Goal: Task Accomplishment & Management: Manage account settings

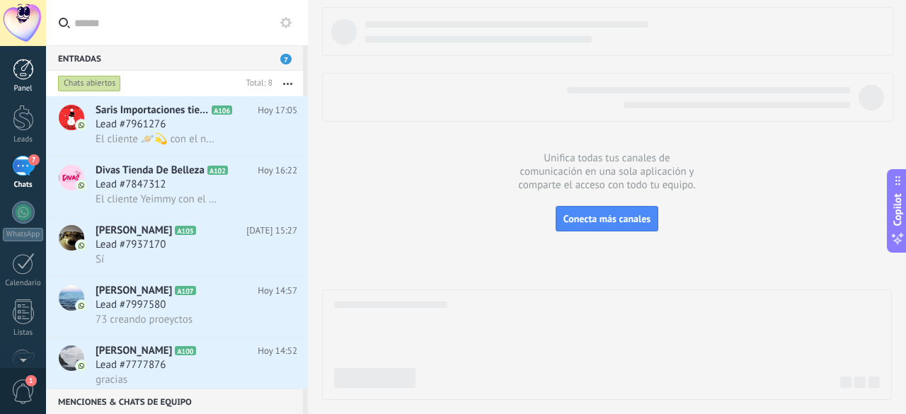
click at [23, 79] on link "Panel" at bounding box center [23, 76] width 46 height 35
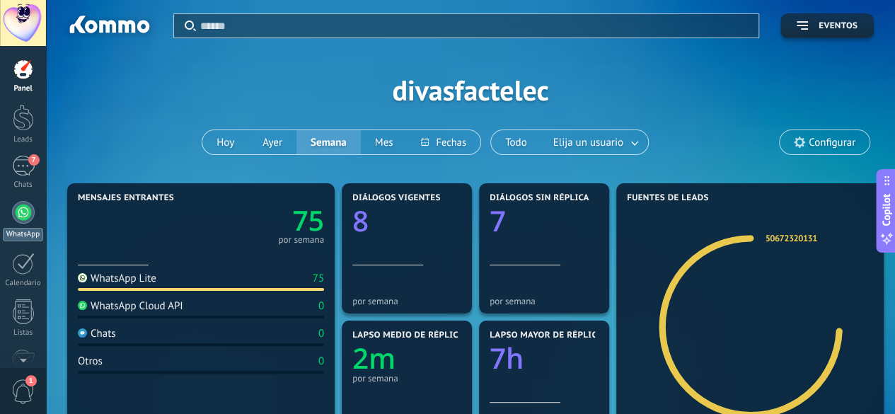
click at [25, 219] on div at bounding box center [23, 212] width 23 height 23
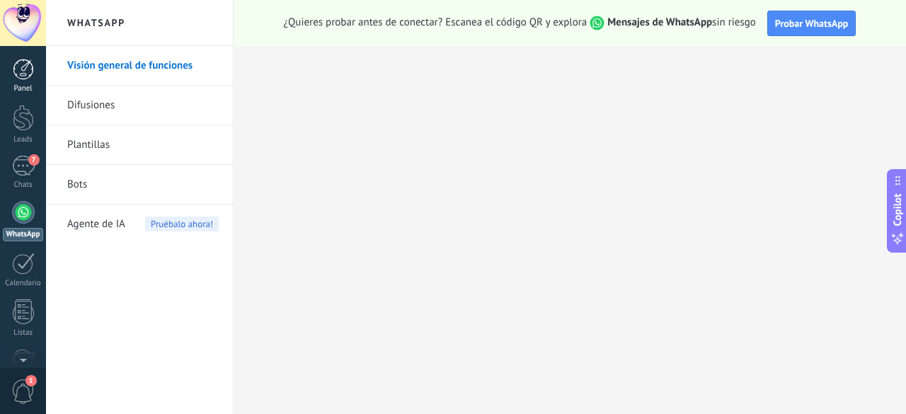
click at [20, 79] on div at bounding box center [23, 69] width 21 height 21
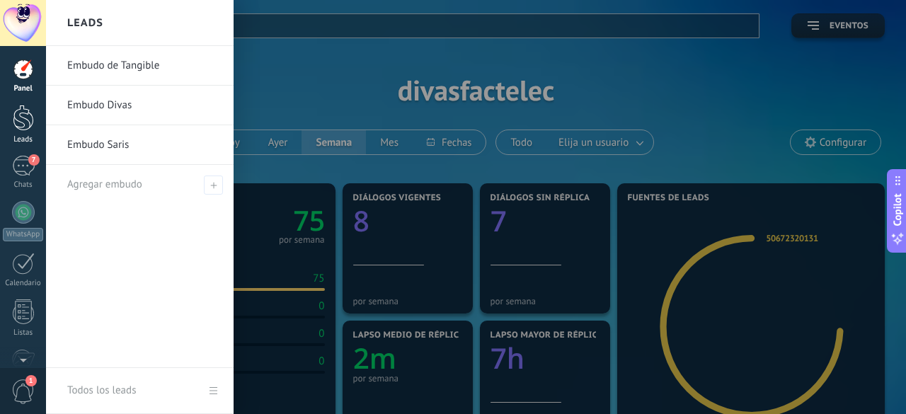
click at [29, 125] on div at bounding box center [23, 118] width 21 height 26
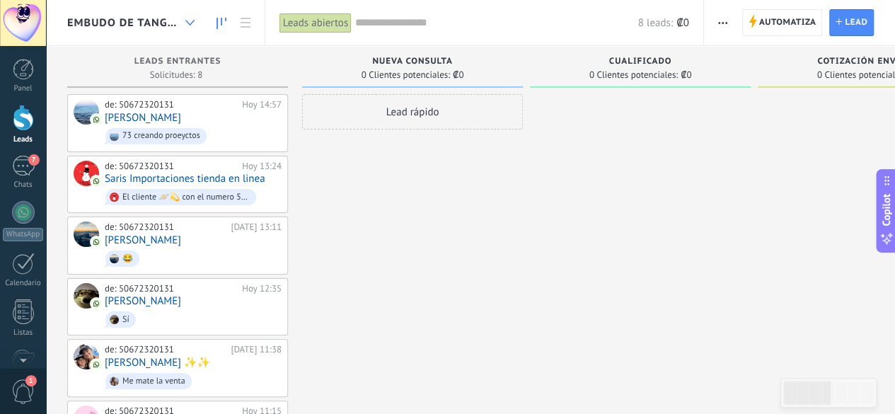
click at [197, 20] on div at bounding box center [189, 23] width 23 height 28
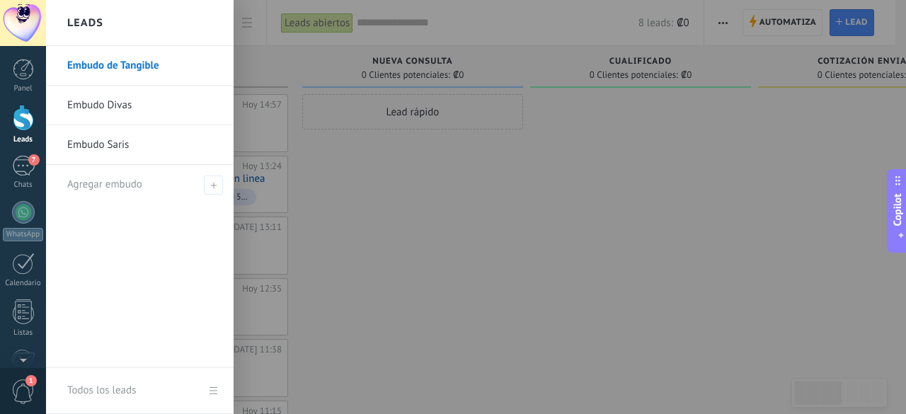
click at [192, 16] on div "Leads" at bounding box center [140, 23] width 188 height 46
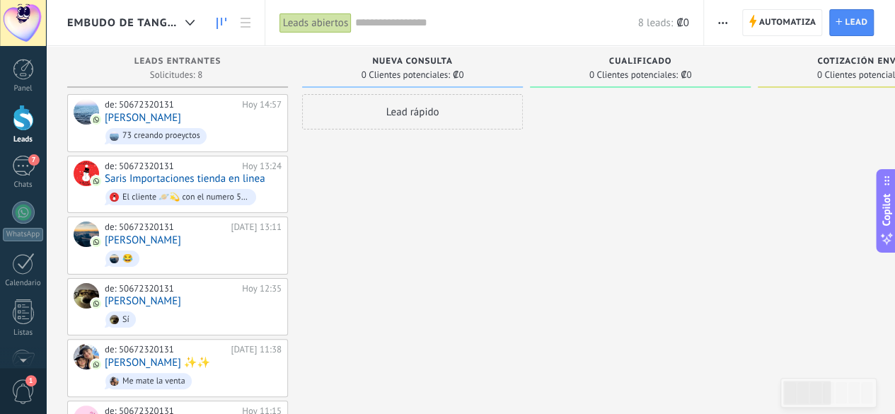
click at [143, 28] on span "Embudo de Tangible" at bounding box center [123, 22] width 113 height 13
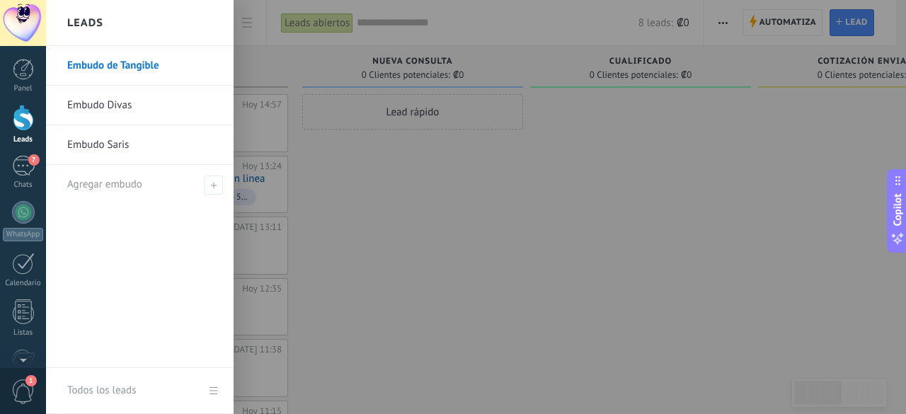
click at [449, 214] on div at bounding box center [499, 207] width 906 height 414
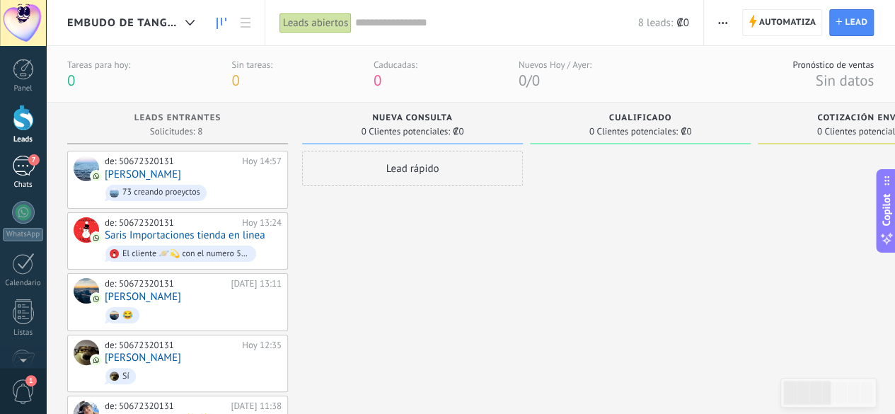
drag, startPoint x: 35, startPoint y: 171, endPoint x: 42, endPoint y: 172, distance: 7.9
click at [35, 171] on link "7 Chats" at bounding box center [23, 173] width 46 height 34
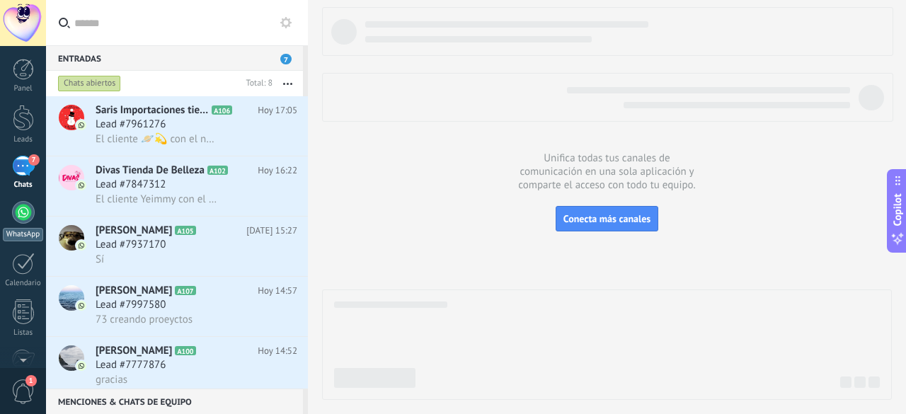
click at [12, 214] on div at bounding box center [23, 212] width 23 height 23
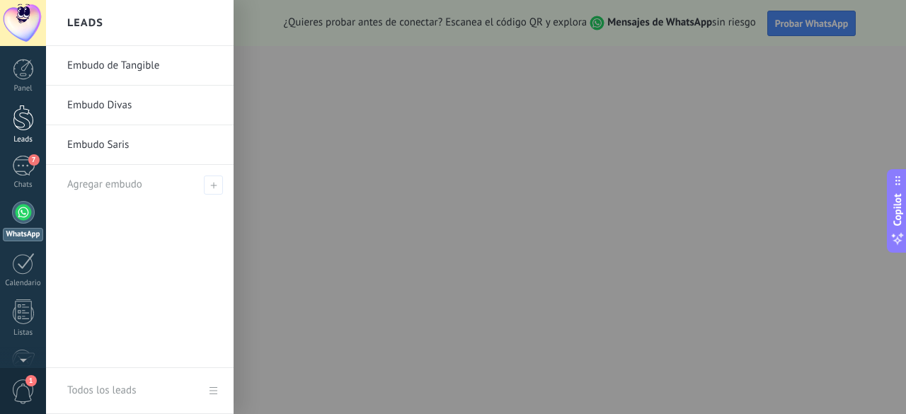
click at [23, 121] on div at bounding box center [23, 118] width 21 height 26
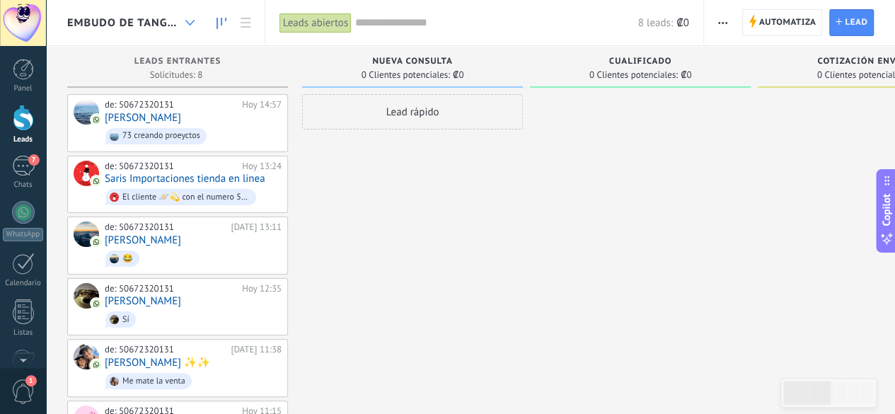
click at [188, 17] on div at bounding box center [189, 23] width 23 height 28
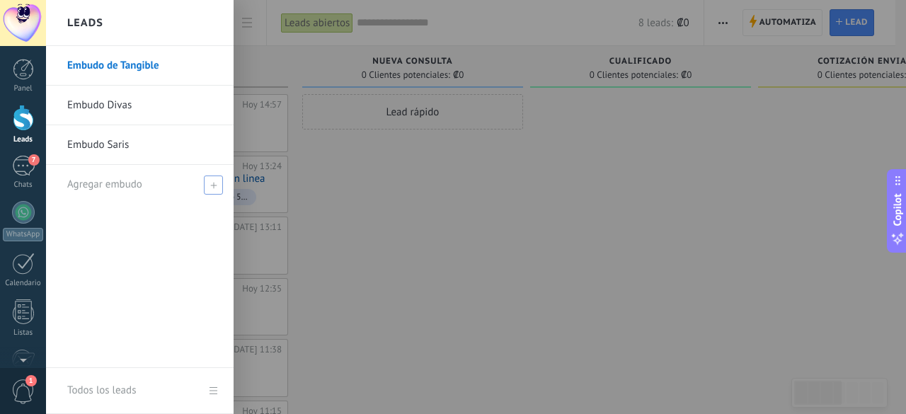
click at [137, 183] on span "Agregar embudo" at bounding box center [104, 184] width 75 height 13
type input "**********"
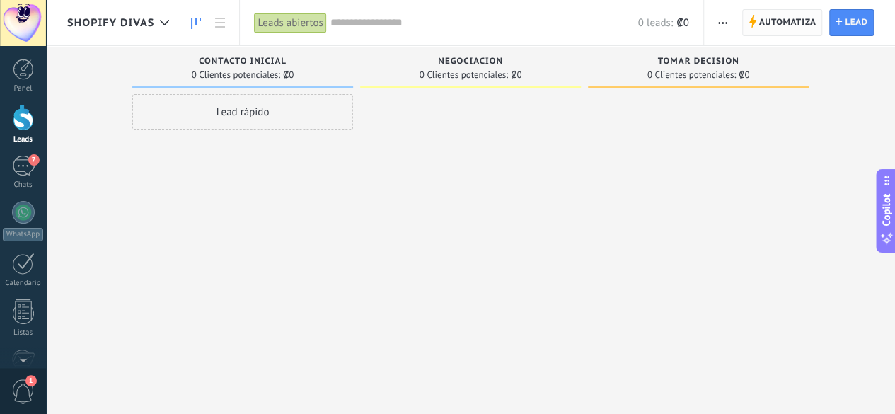
click at [783, 23] on span "Automatiza" at bounding box center [787, 22] width 57 height 25
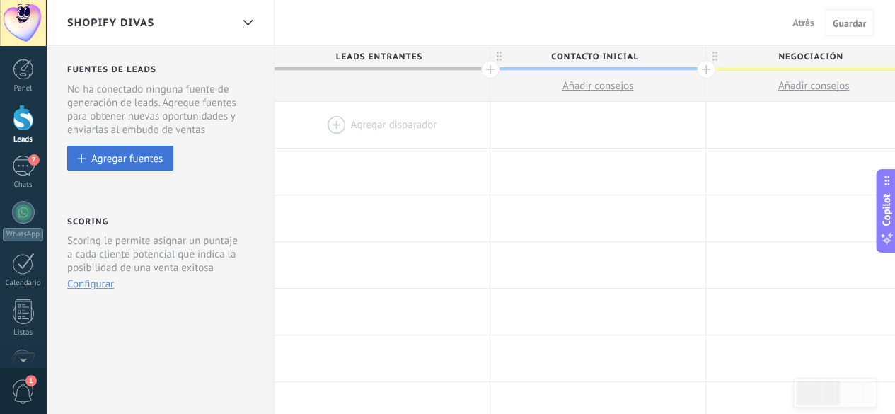
click at [134, 167] on button "Agregar fuentes" at bounding box center [120, 158] width 106 height 25
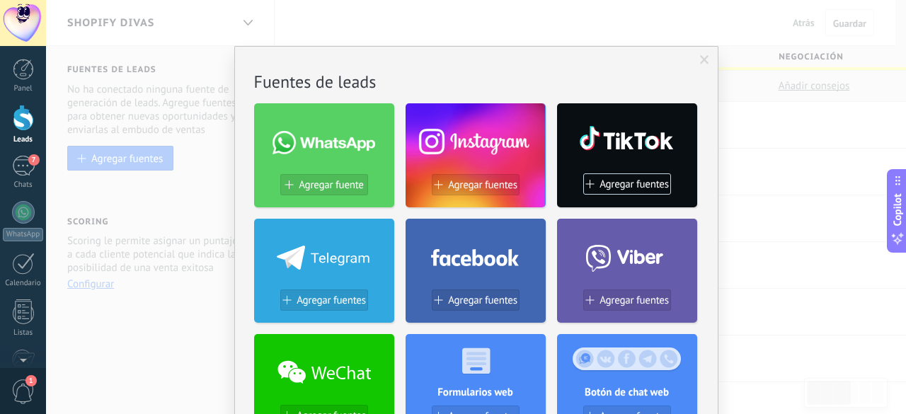
click at [700, 64] on span at bounding box center [704, 60] width 9 height 10
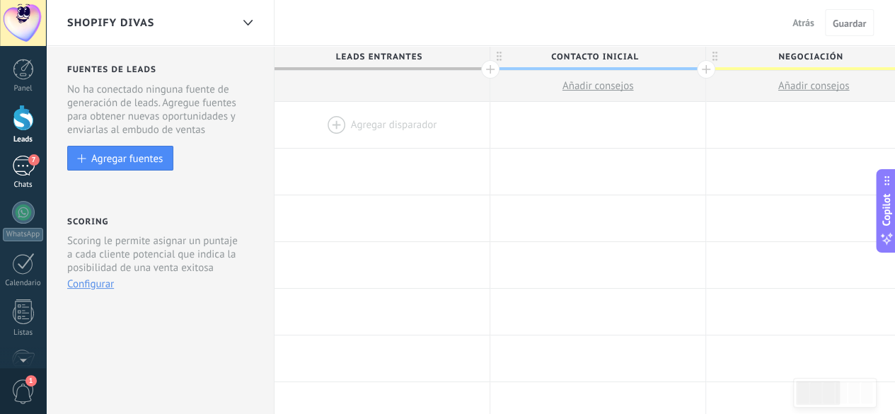
click at [24, 172] on div "7" at bounding box center [23, 166] width 23 height 21
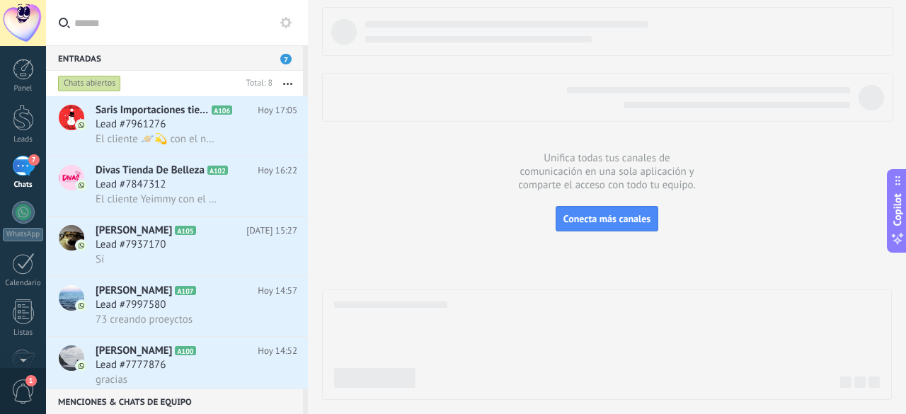
click at [282, 23] on use at bounding box center [285, 22] width 11 height 11
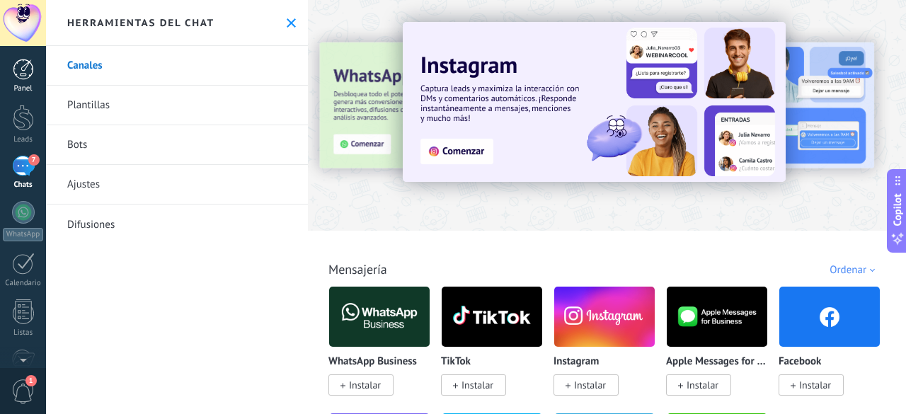
click at [34, 71] on link "Panel" at bounding box center [23, 76] width 46 height 35
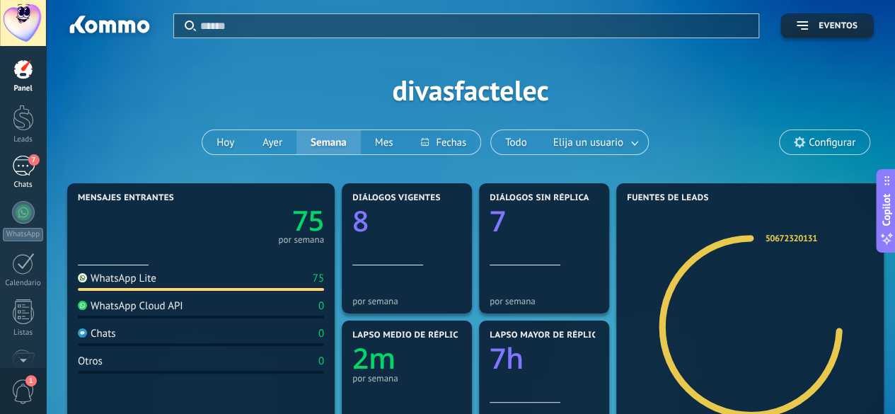
click at [25, 168] on div "7" at bounding box center [23, 166] width 23 height 21
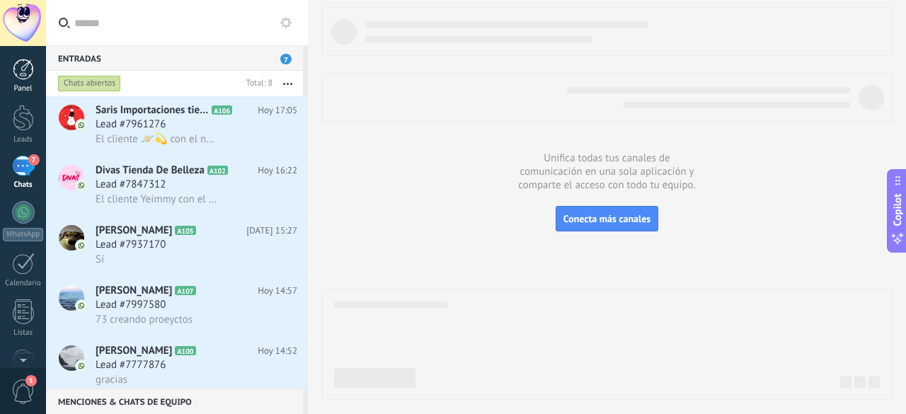
click at [30, 73] on div at bounding box center [23, 69] width 21 height 21
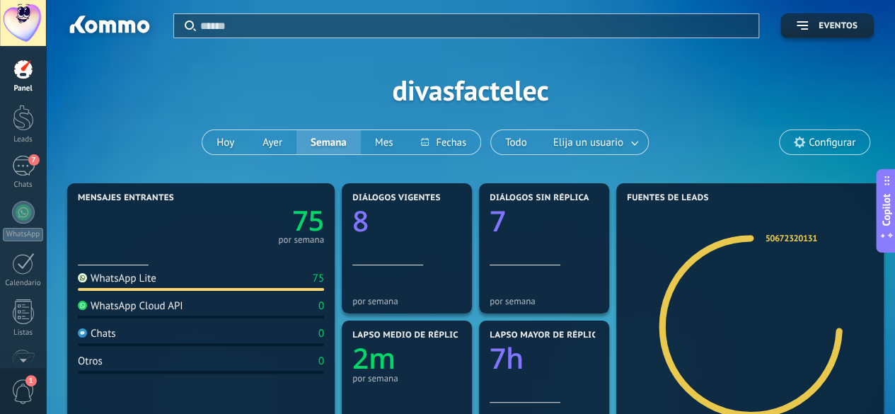
click at [827, 137] on span "Configurar" at bounding box center [832, 143] width 47 height 12
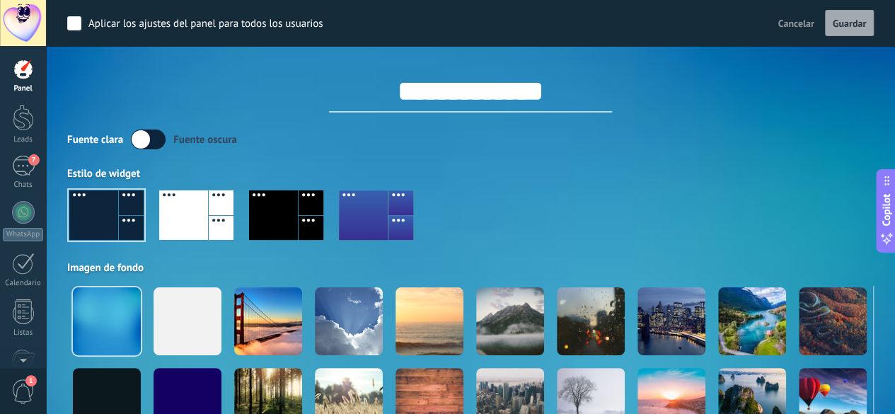
click at [780, 21] on span "Cancelar" at bounding box center [796, 23] width 36 height 13
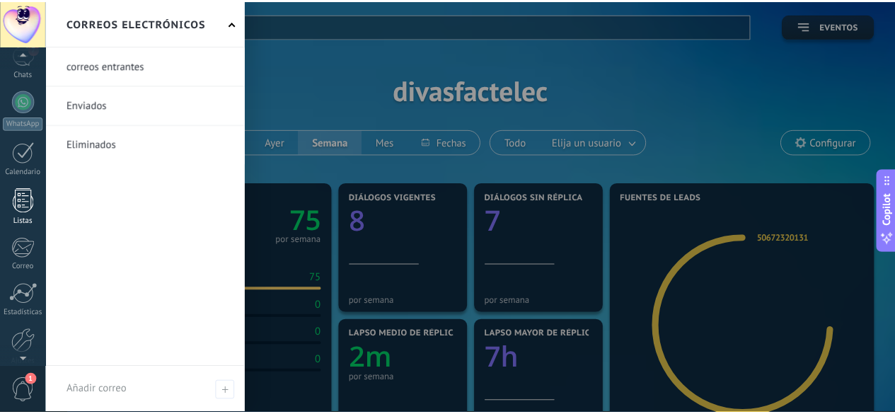
scroll to position [173, 0]
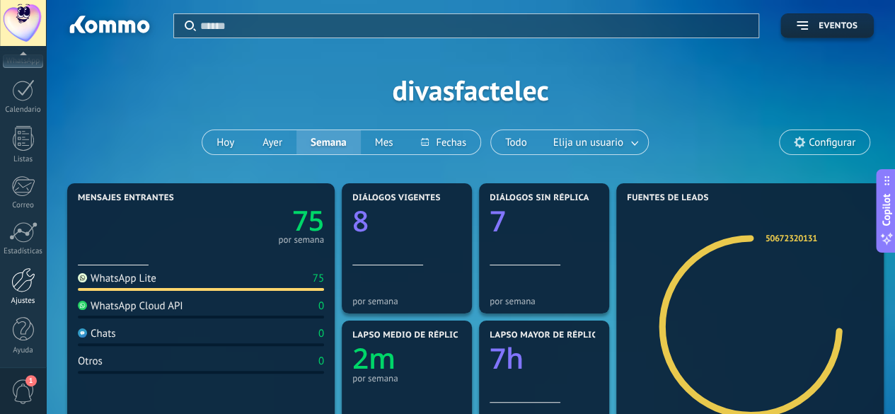
click at [24, 289] on div at bounding box center [23, 280] width 24 height 25
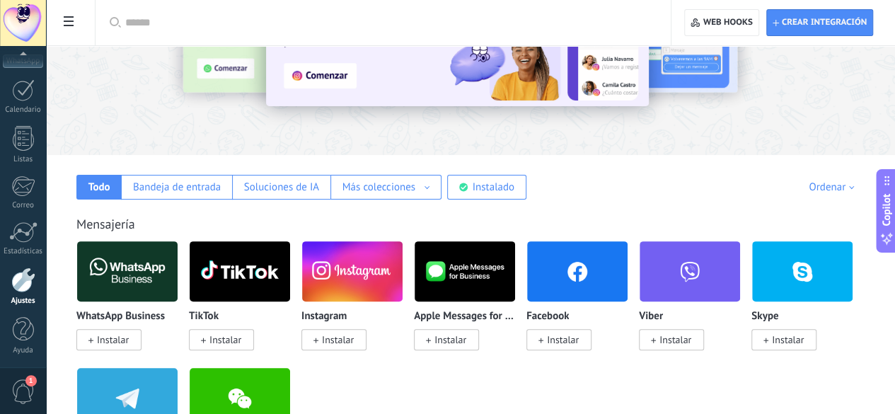
scroll to position [212, 0]
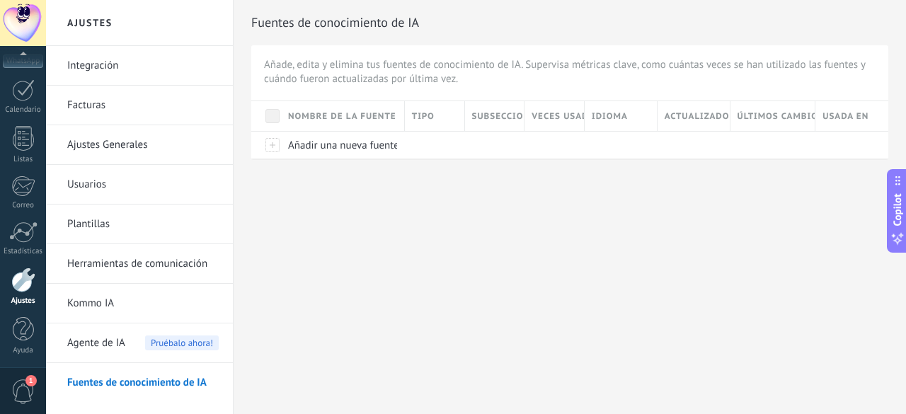
click at [102, 263] on link "Herramientas de comunicación" at bounding box center [142, 264] width 151 height 40
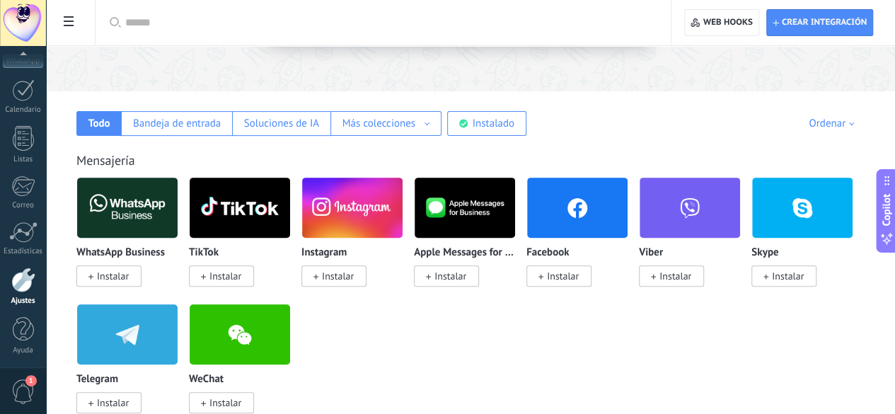
scroll to position [71, 0]
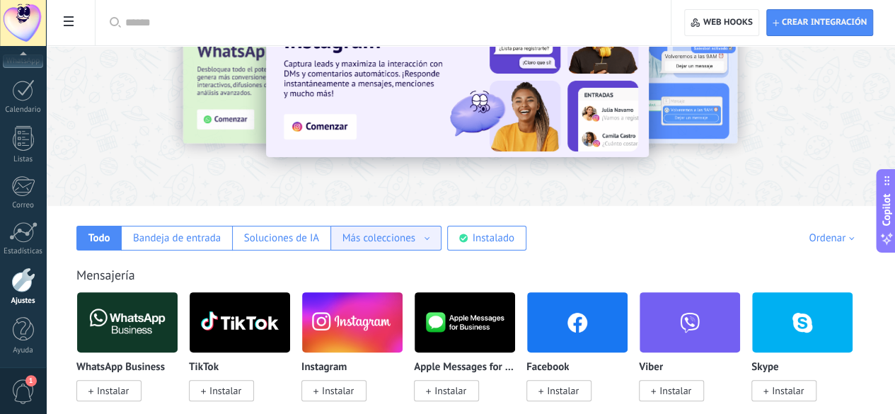
click at [415, 234] on div "Más colecciones" at bounding box center [379, 237] width 73 height 13
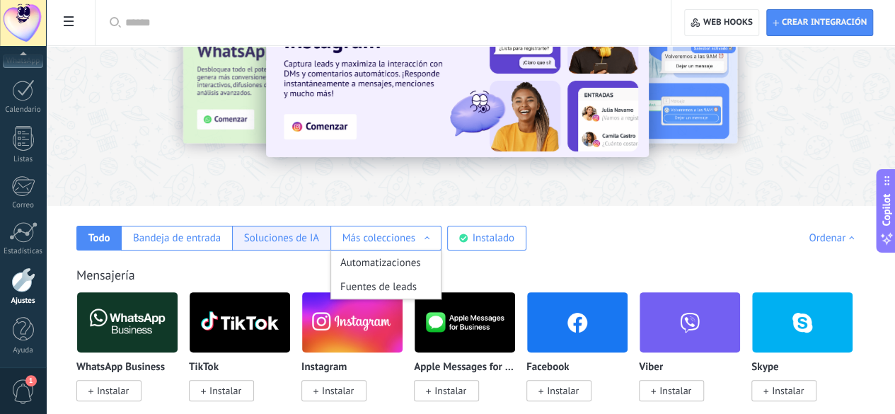
click at [319, 237] on div "Soluciones de IA" at bounding box center [281, 237] width 75 height 13
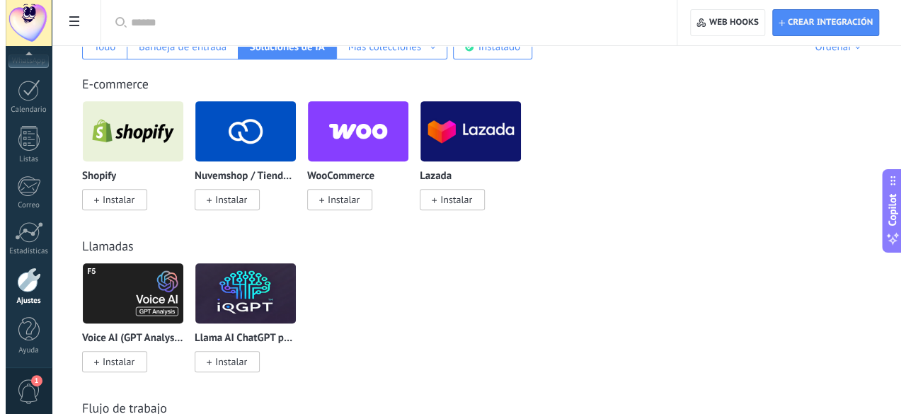
scroll to position [283, 0]
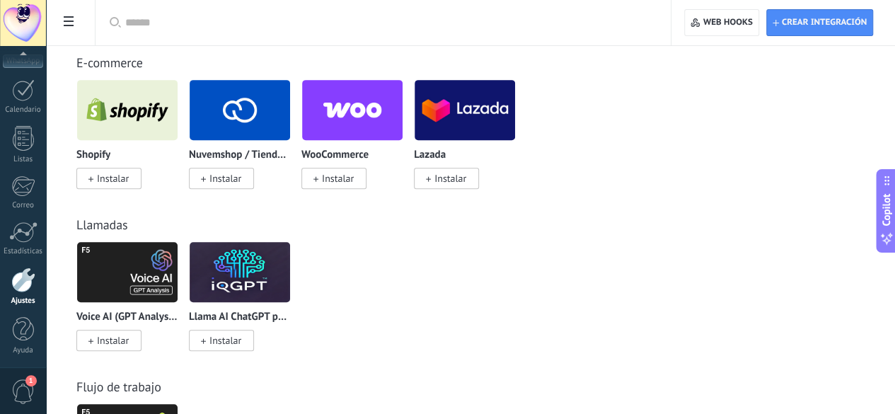
click at [142, 179] on span "Instalar" at bounding box center [108, 178] width 65 height 21
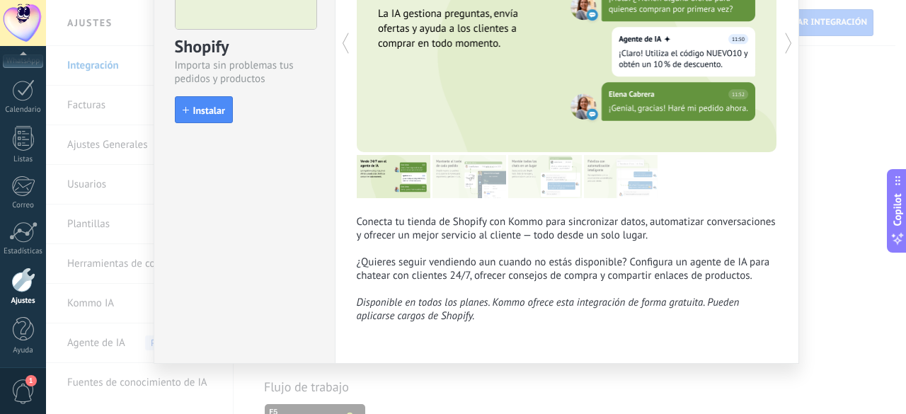
scroll to position [142, 0]
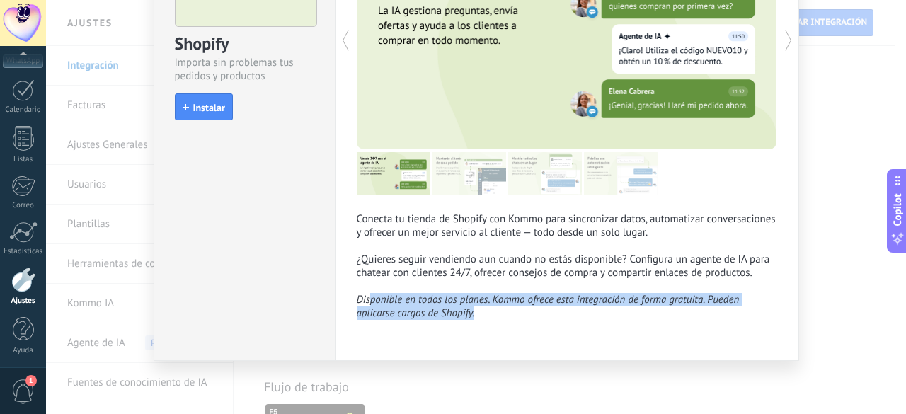
drag, startPoint x: 369, startPoint y: 299, endPoint x: 737, endPoint y: 314, distance: 368.3
click at [737, 314] on p "Conecta tu tienda de Shopify con Kommo para sincronizar datos, automatizar conv…" at bounding box center [567, 266] width 420 height 108
click at [200, 105] on span "Instalar" at bounding box center [209, 108] width 32 height 10
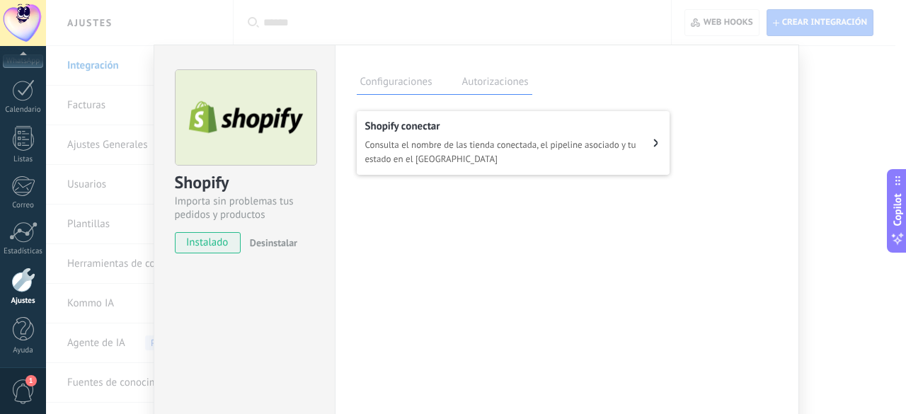
scroll to position [0, 0]
click at [583, 150] on span "Consulta el nombre de las tienda conectada, el pipeline asociado y tu estado en…" at bounding box center [509, 153] width 289 height 28
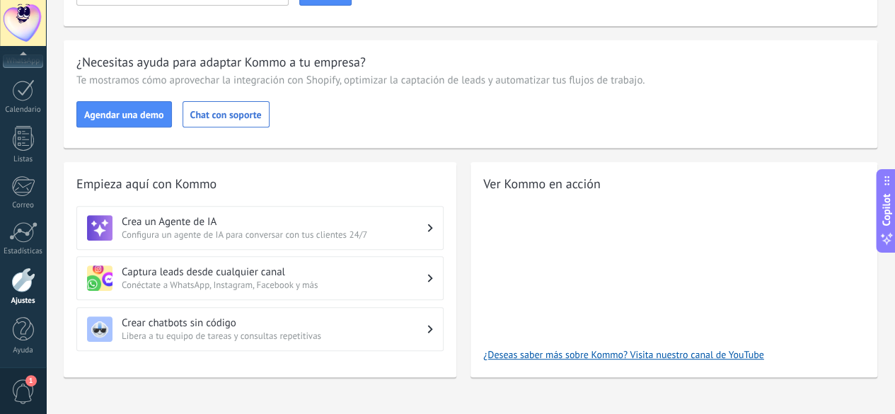
scroll to position [212, 0]
click at [427, 231] on span "Configura un agente de IA para conversar con tus clientes 24/7" at bounding box center [275, 234] width 306 height 12
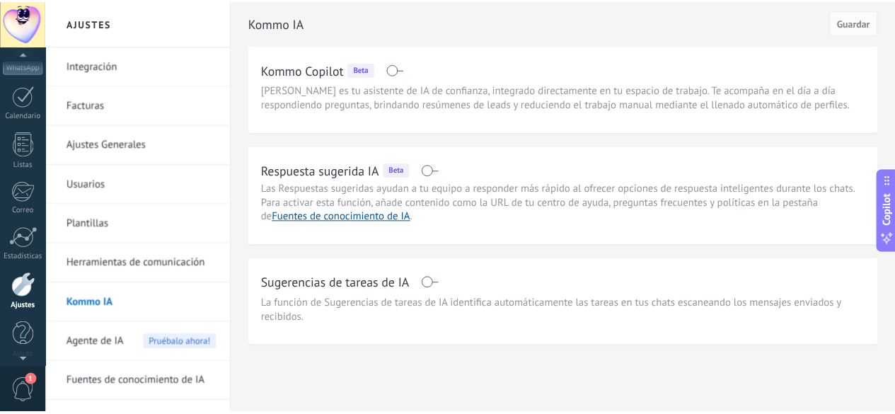
scroll to position [173, 0]
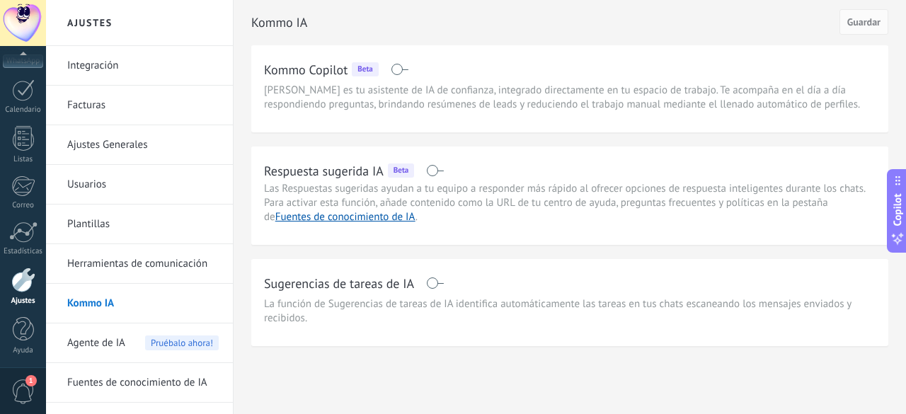
click at [110, 68] on link "Integración" at bounding box center [142, 66] width 151 height 40
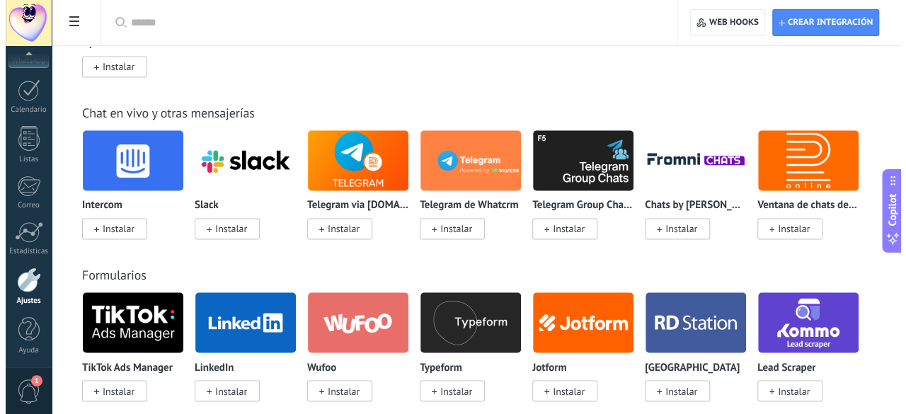
scroll to position [849, 0]
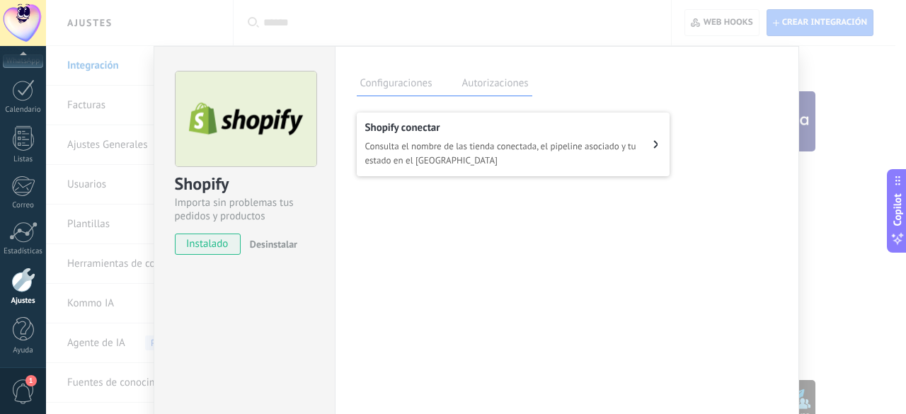
click at [512, 77] on label "Autorizaciones" at bounding box center [496, 85] width 74 height 21
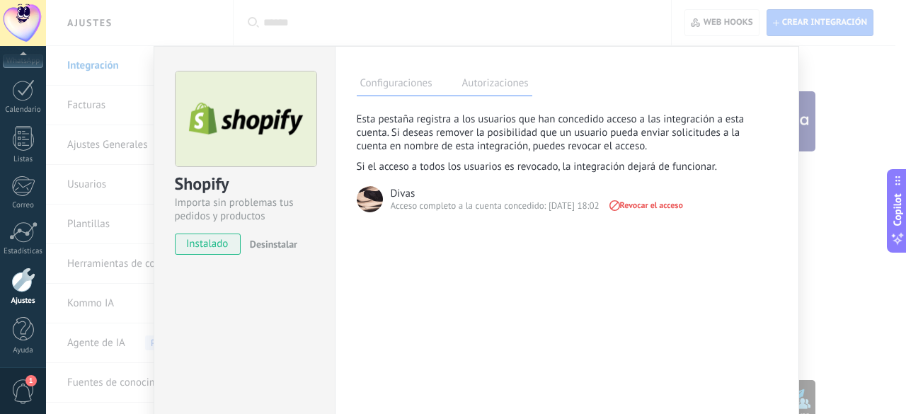
click at [391, 84] on label "Configuraciones" at bounding box center [396, 85] width 79 height 21
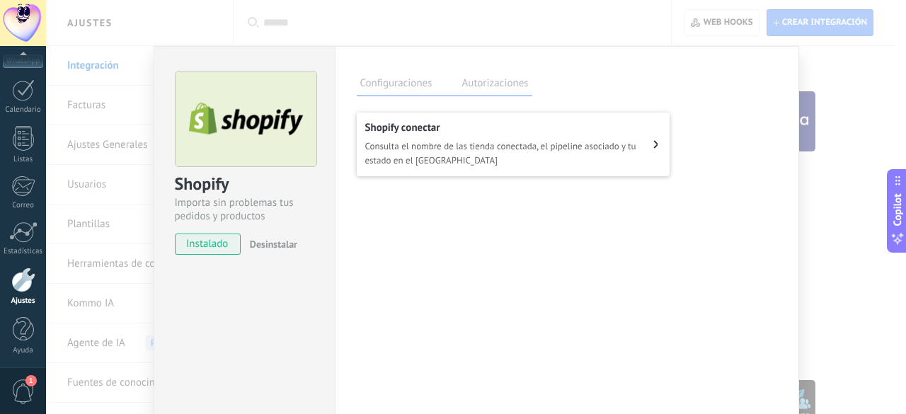
click at [643, 146] on span "Consulta el nombre de las tienda conectada, el pipeline asociado y tu estado en…" at bounding box center [509, 153] width 289 height 28
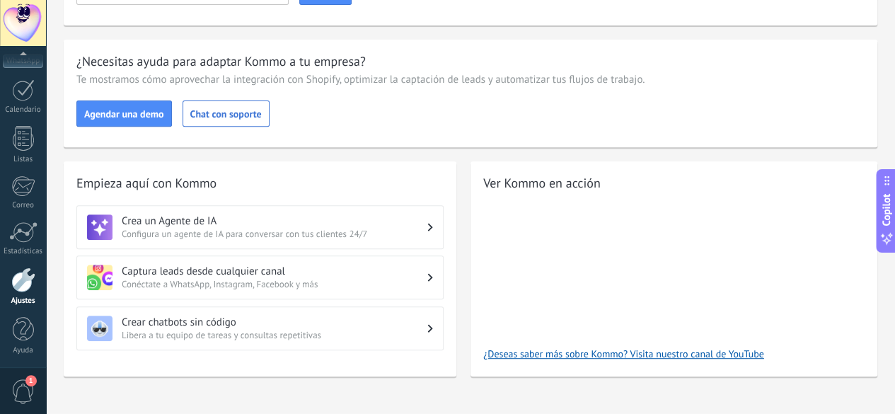
scroll to position [71, 0]
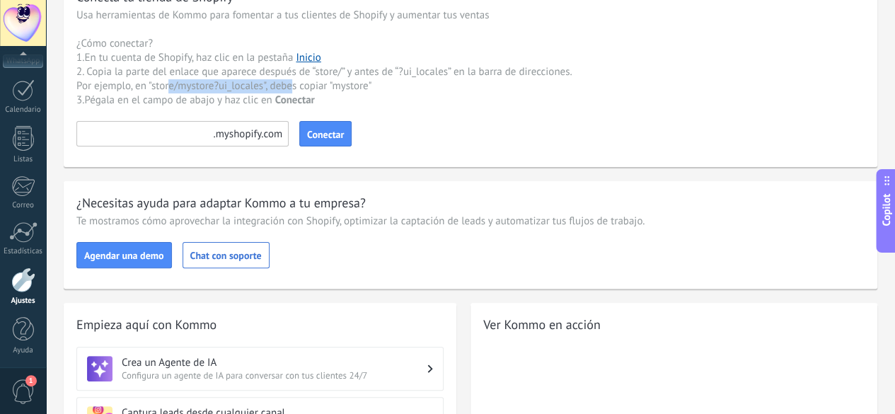
drag, startPoint x: 357, startPoint y: 86, endPoint x: 480, endPoint y: 92, distance: 123.3
click at [480, 92] on div "Usa herramientas de Kommo para fomentar a tus clientes de Shopify y aumentar tu…" at bounding box center [324, 57] width 496 height 99
click at [289, 135] on input at bounding box center [182, 133] width 212 height 25
click at [289, 137] on input at bounding box center [182, 133] width 212 height 25
paste input "*********"
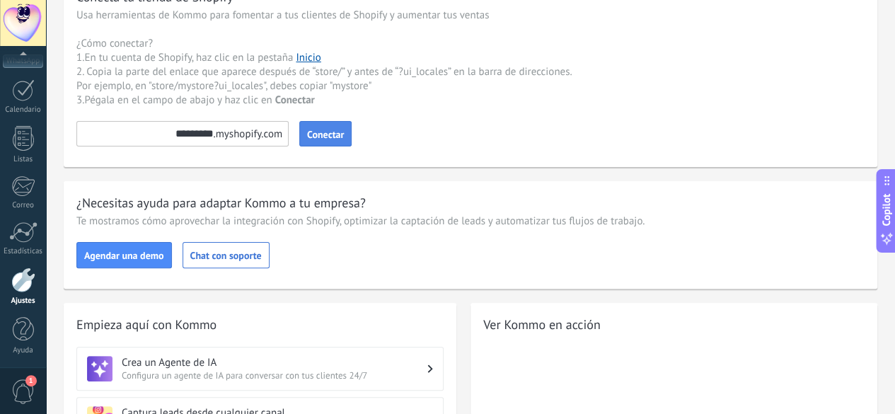
type input "*********"
click at [344, 134] on span "Conectar" at bounding box center [325, 135] width 37 height 10
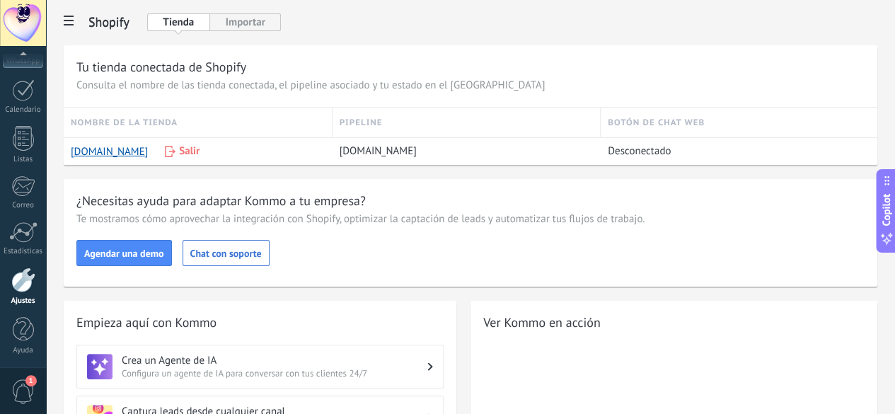
scroll to position [0, 0]
click at [210, 25] on button "Tienda" at bounding box center [178, 23] width 63 height 18
click at [181, 33] on b at bounding box center [179, 33] width 6 height 4
click at [281, 24] on button "Importar" at bounding box center [245, 23] width 71 height 18
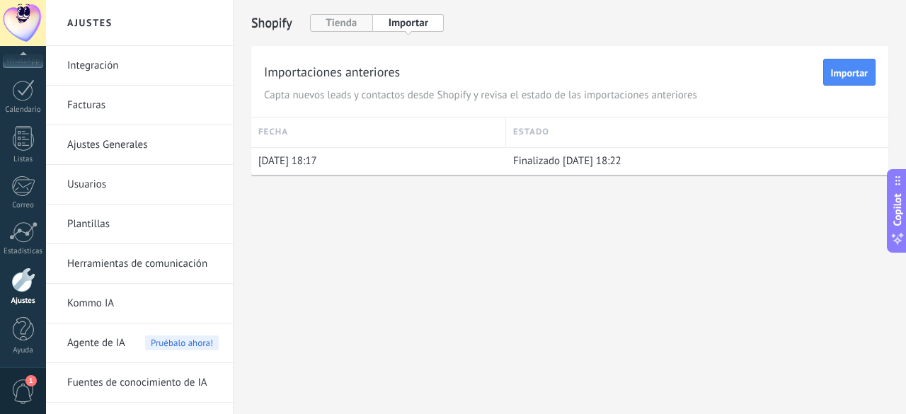
click at [347, 26] on button "Tienda" at bounding box center [341, 23] width 63 height 18
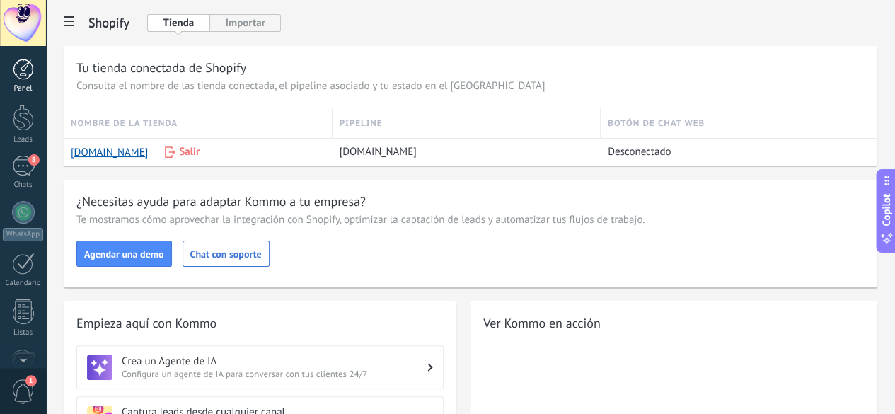
click at [20, 88] on div "Panel" at bounding box center [23, 88] width 41 height 9
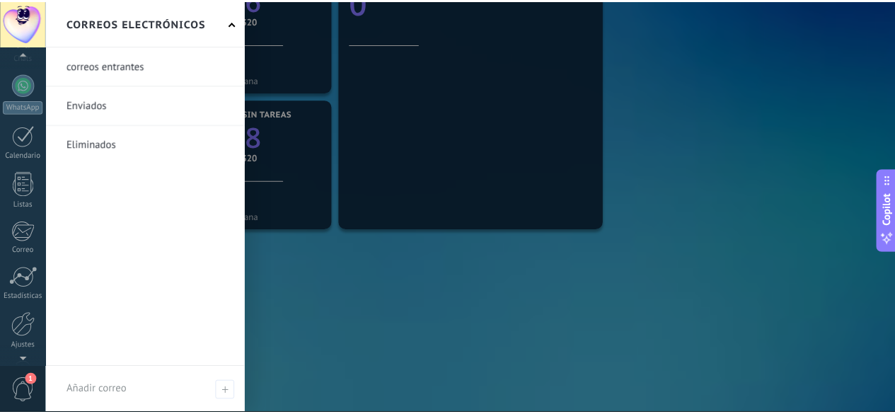
scroll to position [173, 0]
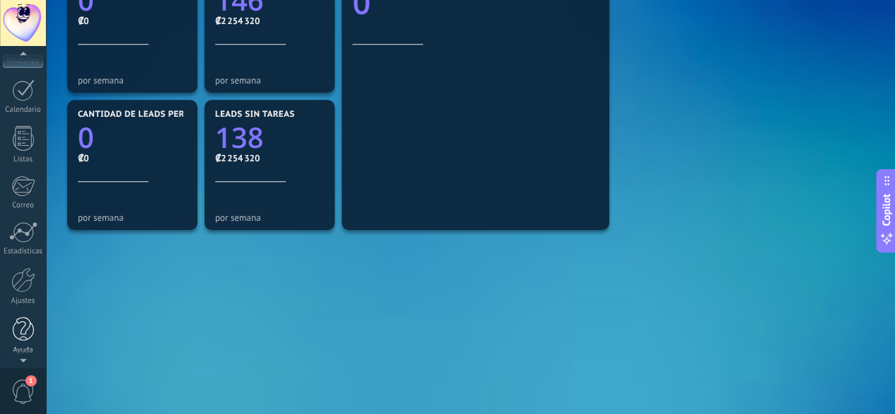
click at [23, 338] on div at bounding box center [23, 329] width 21 height 25
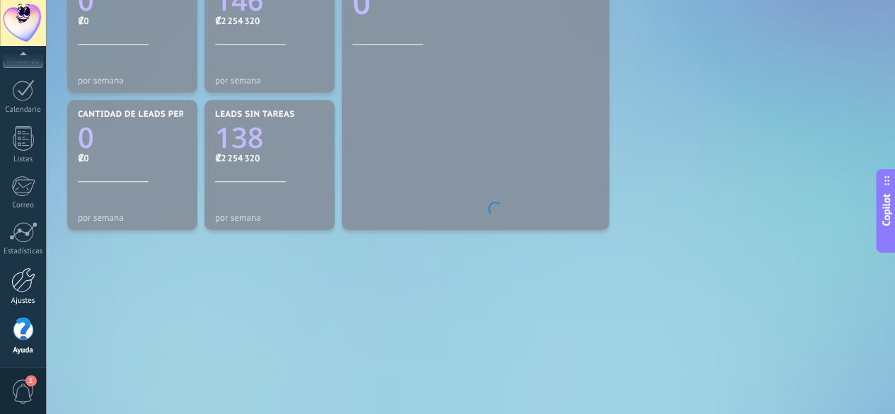
click at [25, 280] on div at bounding box center [23, 280] width 24 height 25
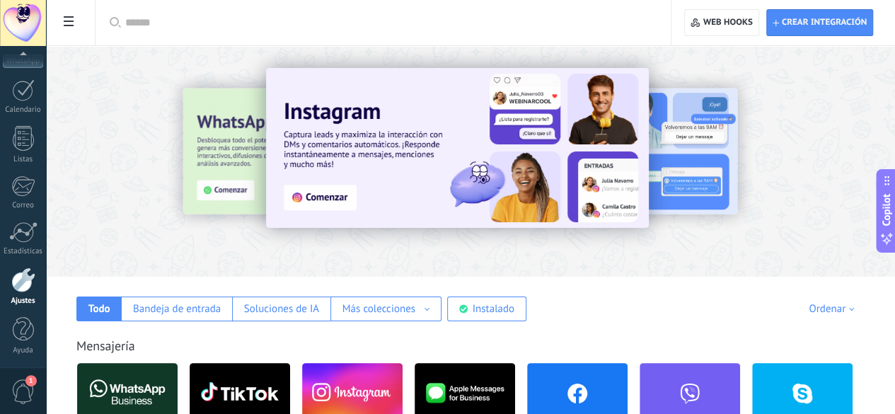
click at [27, 284] on div at bounding box center [23, 280] width 24 height 25
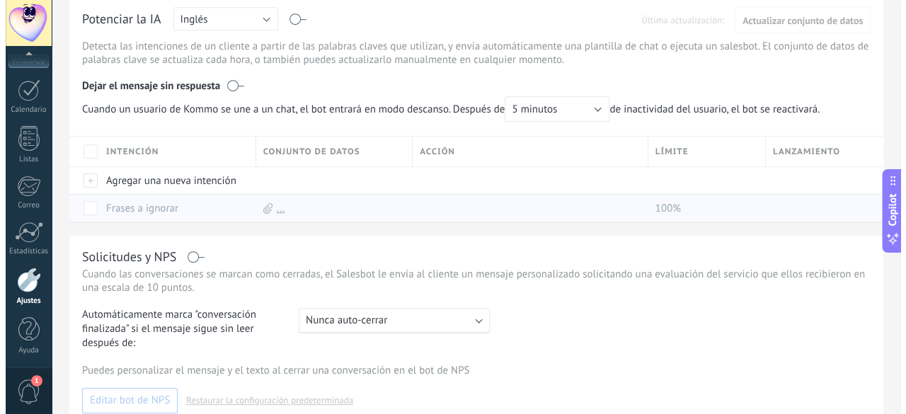
scroll to position [283, 0]
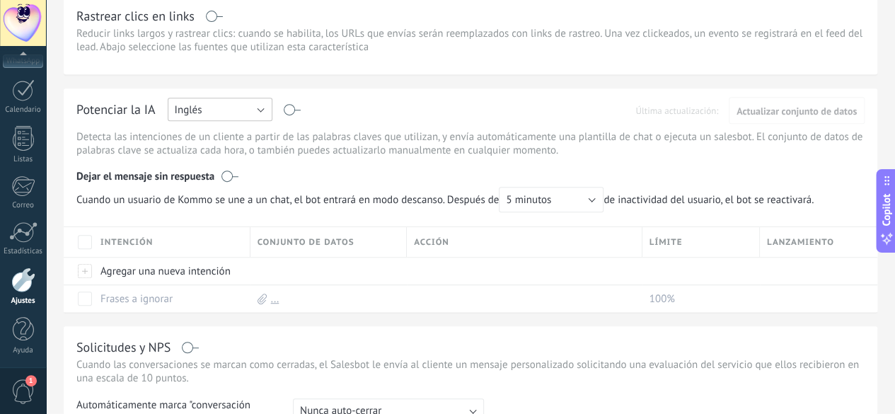
click at [272, 106] on button "Inglés" at bounding box center [220, 109] width 105 height 23
click at [268, 160] on span "Español" at bounding box center [213, 158] width 108 height 13
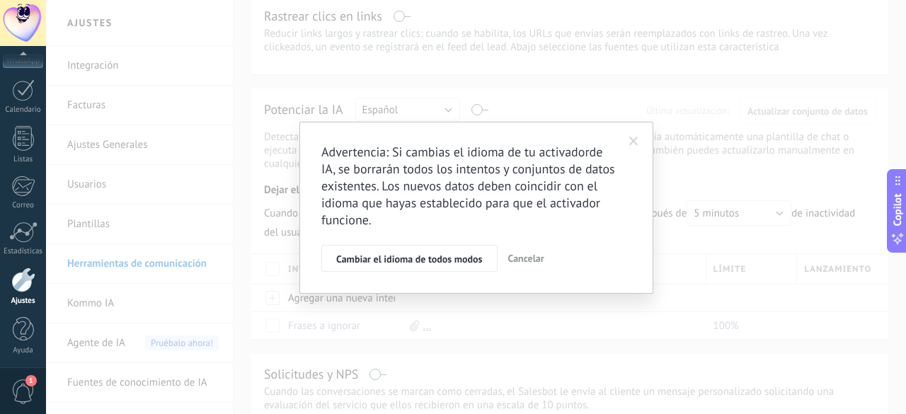
click at [442, 261] on span "Cambiar el idioma de todos modos" at bounding box center [409, 259] width 146 height 10
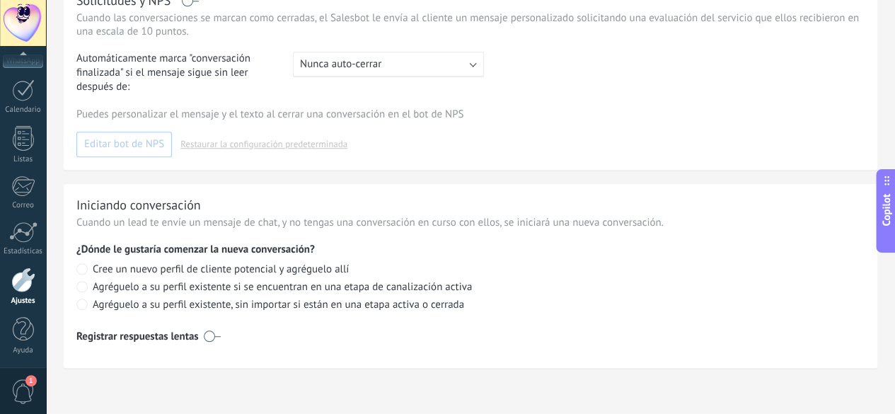
scroll to position [658, 0]
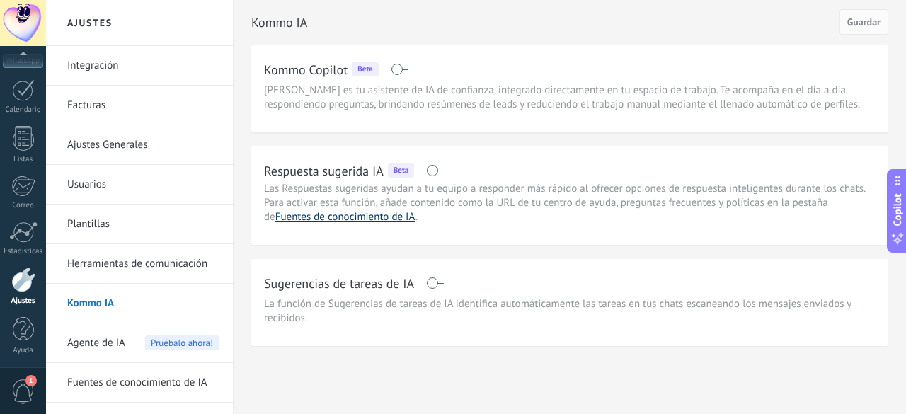
click at [331, 216] on link "Fuentes de conocimiento de IA" at bounding box center [345, 216] width 140 height 13
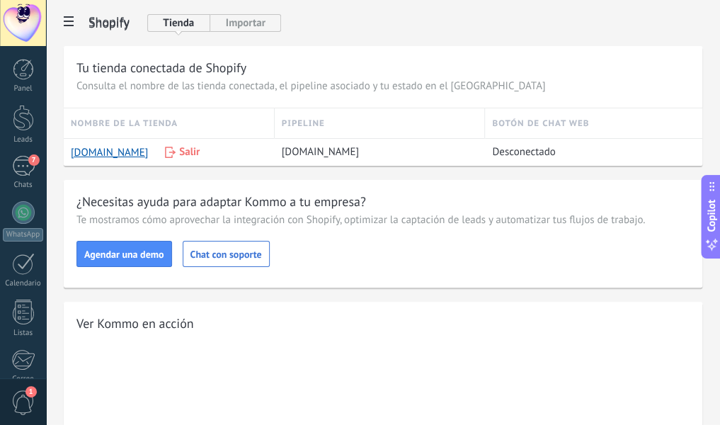
click at [178, 21] on button "Tienda" at bounding box center [178, 23] width 63 height 18
click at [245, 25] on button "Importar" at bounding box center [245, 23] width 71 height 18
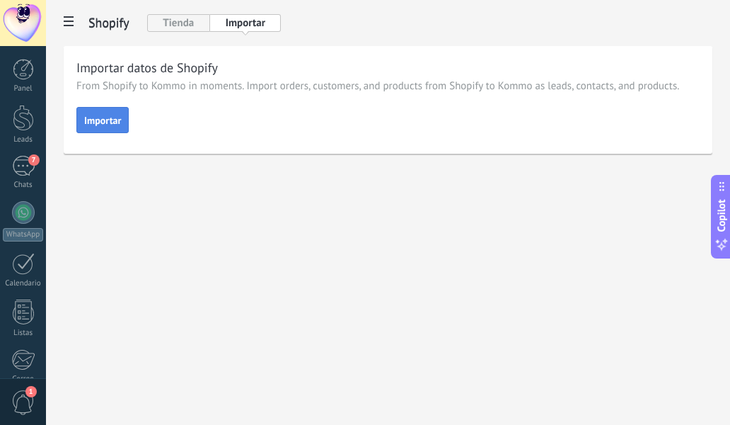
click at [108, 118] on span "Importar" at bounding box center [102, 120] width 37 height 10
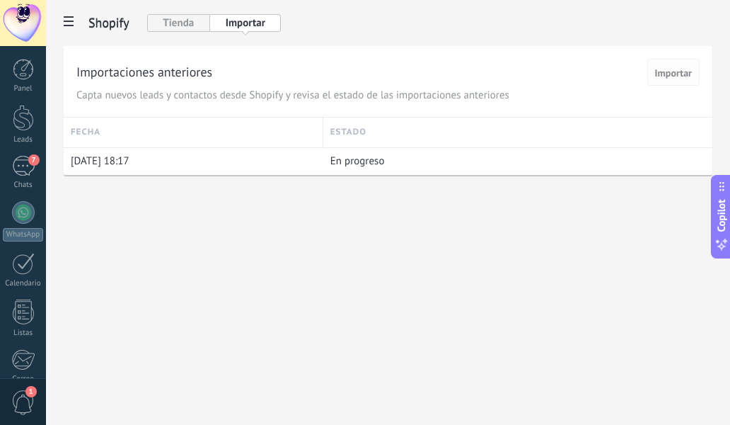
click at [672, 79] on button "Importar" at bounding box center [674, 72] width 52 height 27
click at [668, 74] on span "Importar" at bounding box center [673, 73] width 37 height 10
click at [98, 22] on h2 "Shopify" at bounding box center [108, 22] width 41 height 28
click at [68, 22] on use at bounding box center [69, 21] width 10 height 10
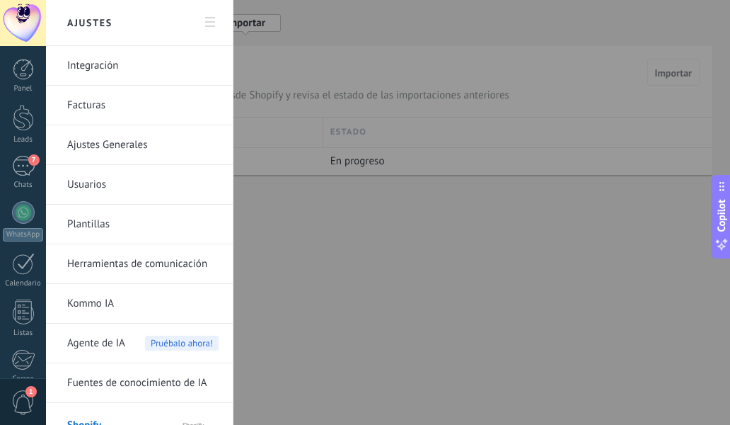
click at [309, 40] on div at bounding box center [365, 212] width 730 height 425
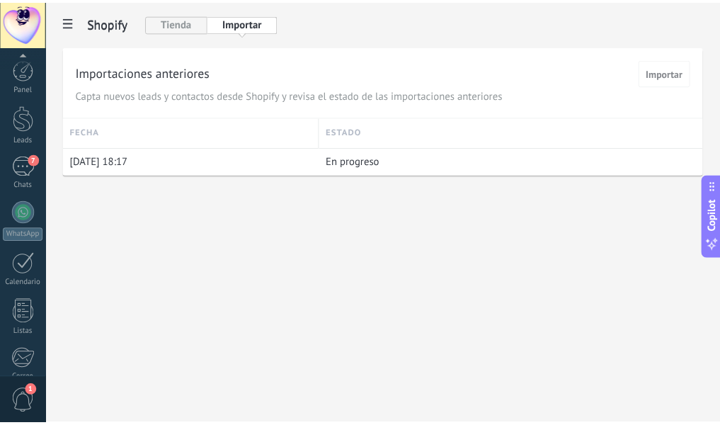
scroll to position [163, 0]
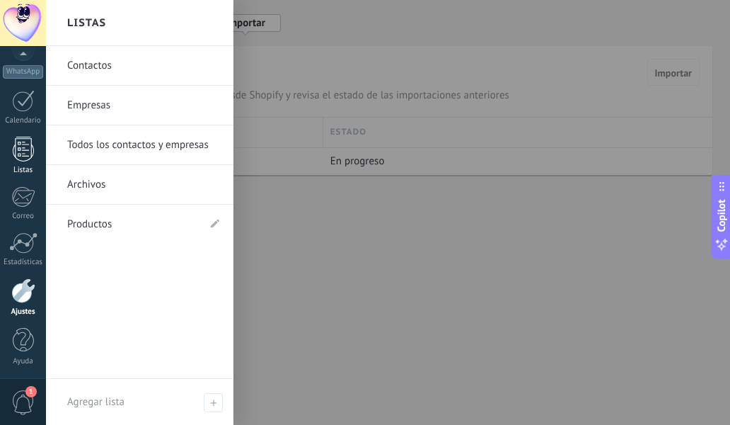
click at [25, 154] on div at bounding box center [23, 149] width 21 height 25
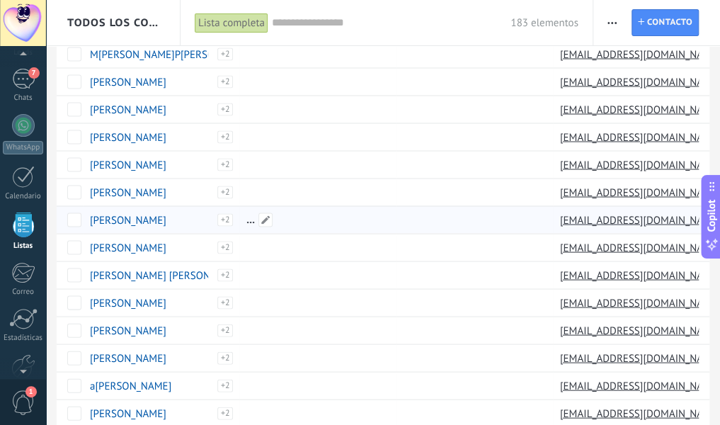
scroll to position [1062, 0]
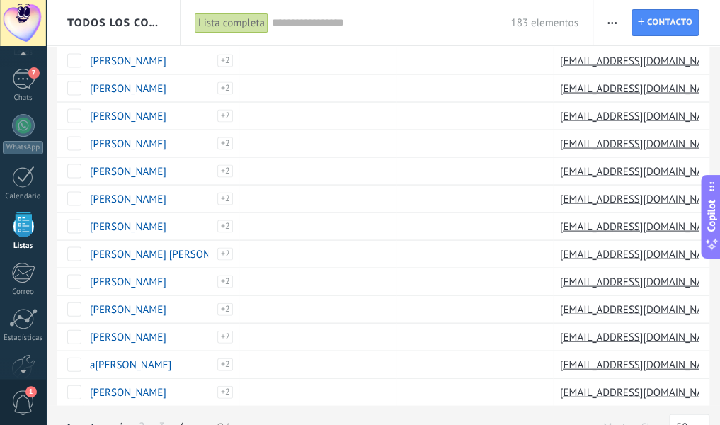
click at [182, 413] on link "4" at bounding box center [182, 426] width 20 height 28
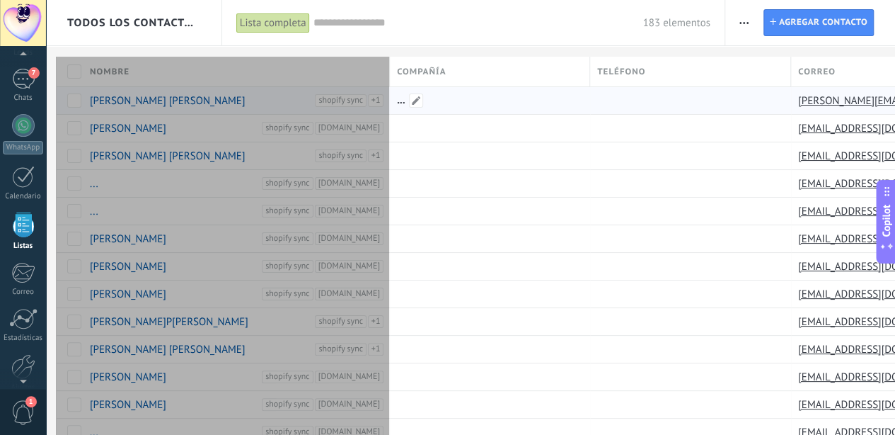
drag, startPoint x: 284, startPoint y: 75, endPoint x: 391, endPoint y: 104, distance: 110.7
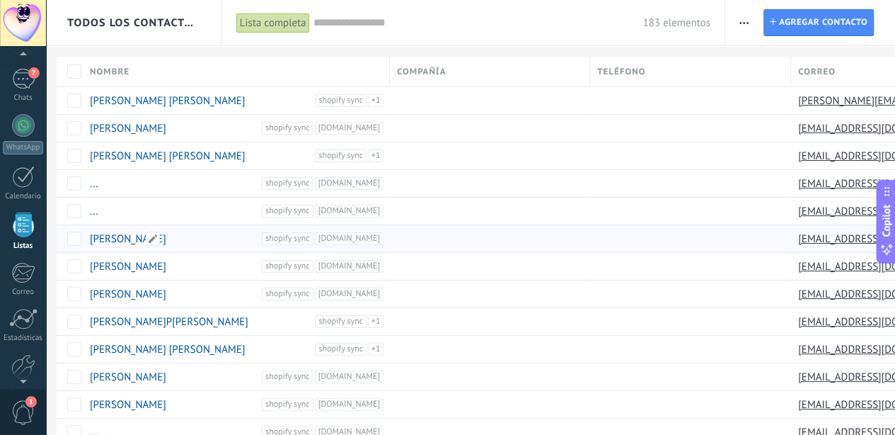
click at [109, 235] on link "Valery Vega" at bounding box center [128, 238] width 76 height 13
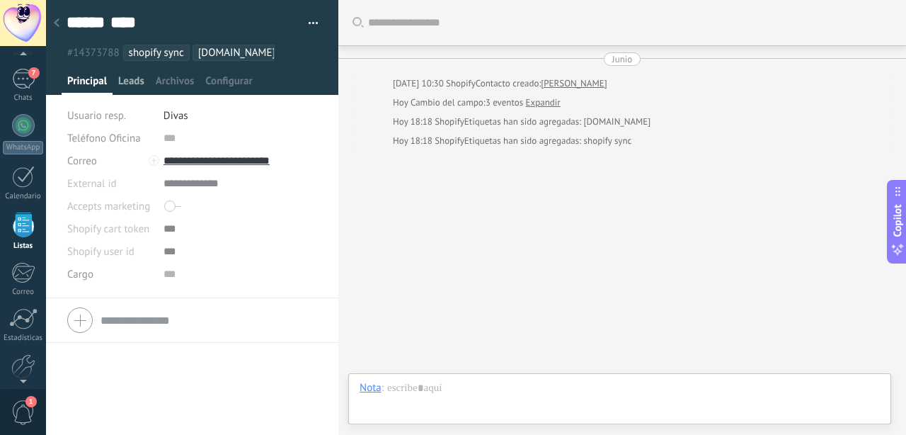
click at [131, 84] on span "Leads" at bounding box center [131, 84] width 26 height 21
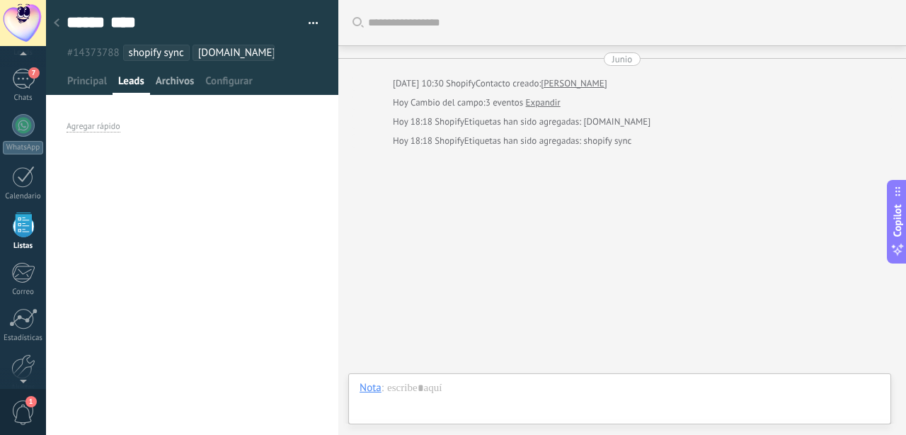
click at [178, 76] on span "Archivos" at bounding box center [175, 84] width 38 height 21
click at [223, 84] on span "Configurar" at bounding box center [228, 84] width 47 height 21
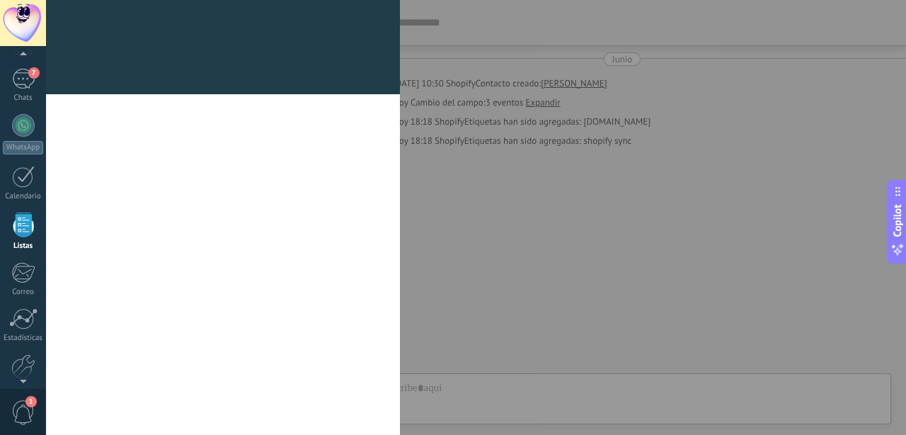
click at [69, 79] on div at bounding box center [223, 85] width 354 height 17
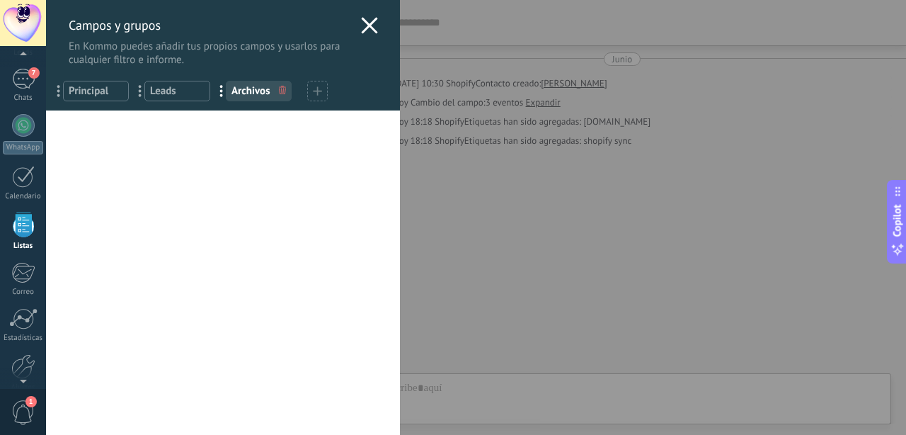
click at [366, 21] on icon at bounding box center [369, 25] width 17 height 17
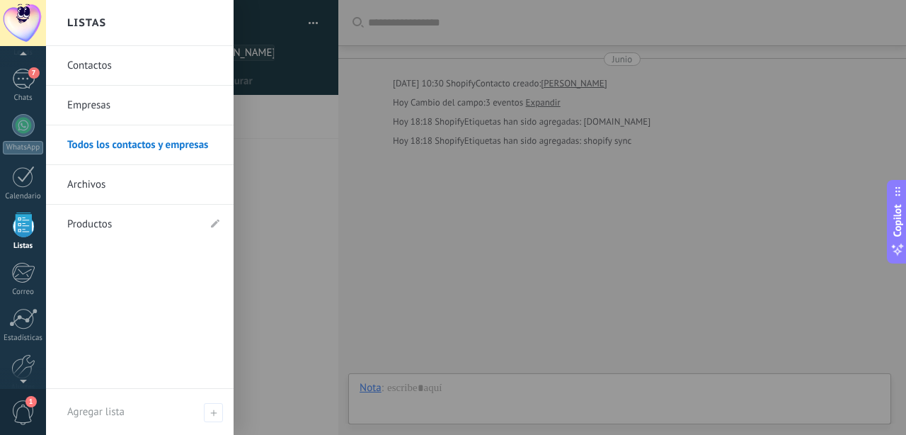
click at [18, 220] on div at bounding box center [23, 224] width 21 height 25
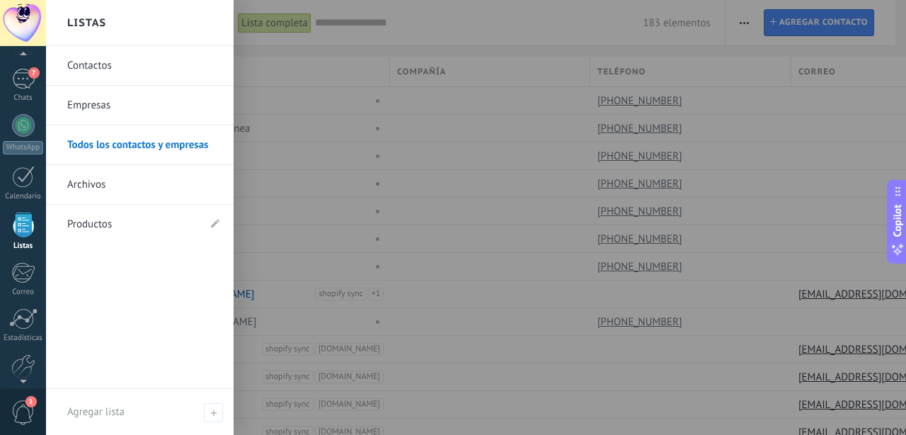
click at [106, 65] on link "Contactos" at bounding box center [143, 66] width 152 height 40
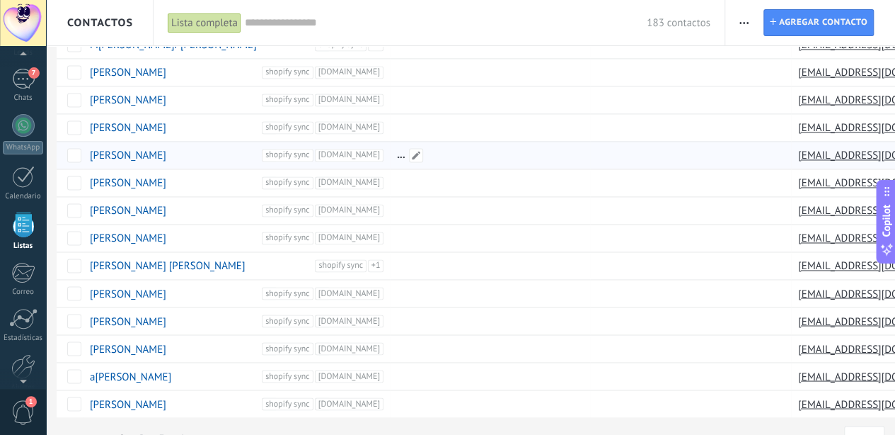
scroll to position [1066, 0]
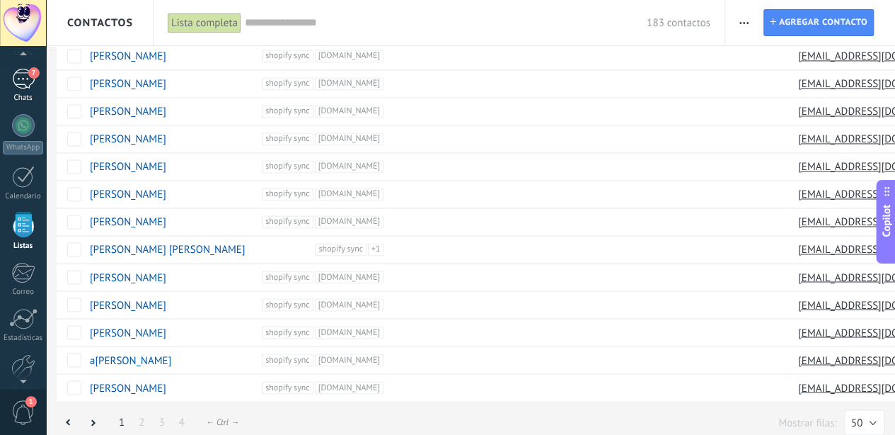
click at [22, 80] on div "7" at bounding box center [23, 79] width 23 height 21
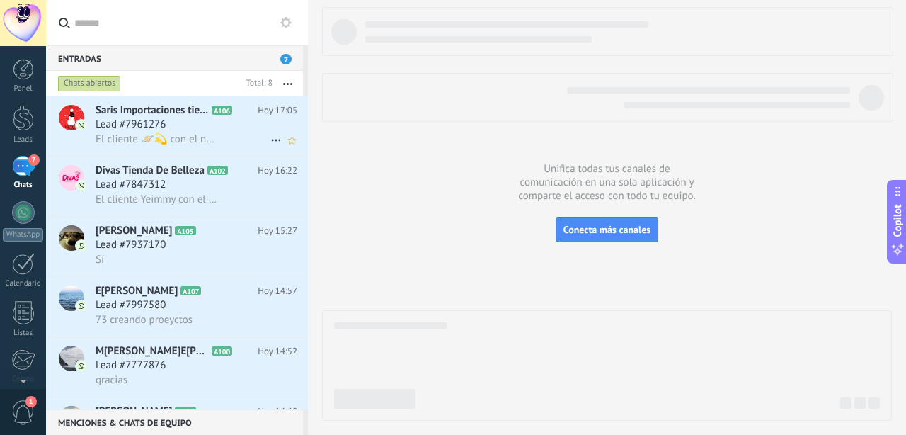
click at [128, 120] on span "Lead #7961276" at bounding box center [131, 124] width 70 height 14
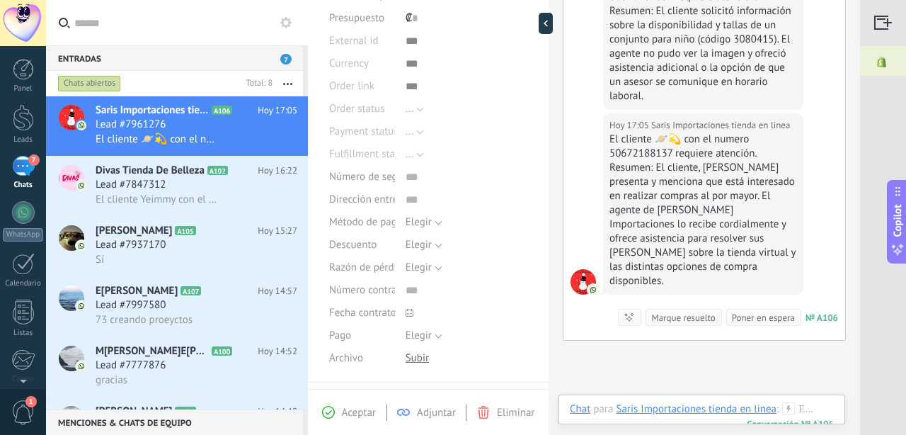
scroll to position [358, 0]
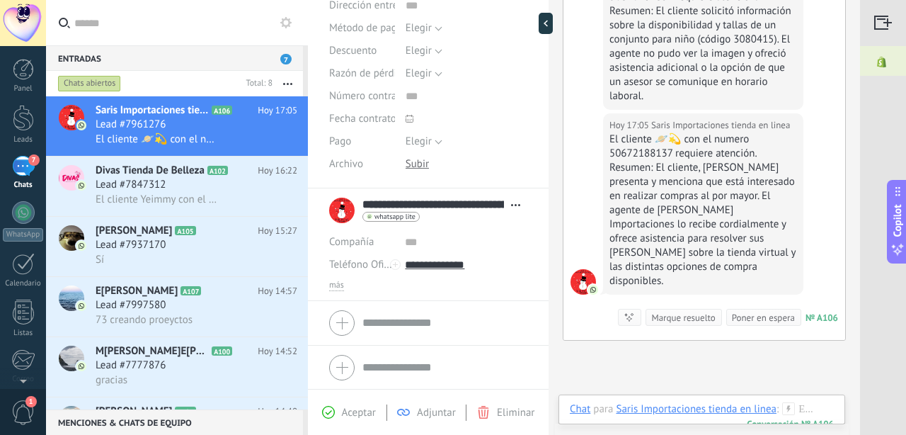
click at [345, 209] on div "**********" at bounding box center [428, 209] width 198 height 35
click at [338, 212] on div "**********" at bounding box center [428, 209] width 198 height 35
click at [514, 204] on use at bounding box center [515, 205] width 9 height 2
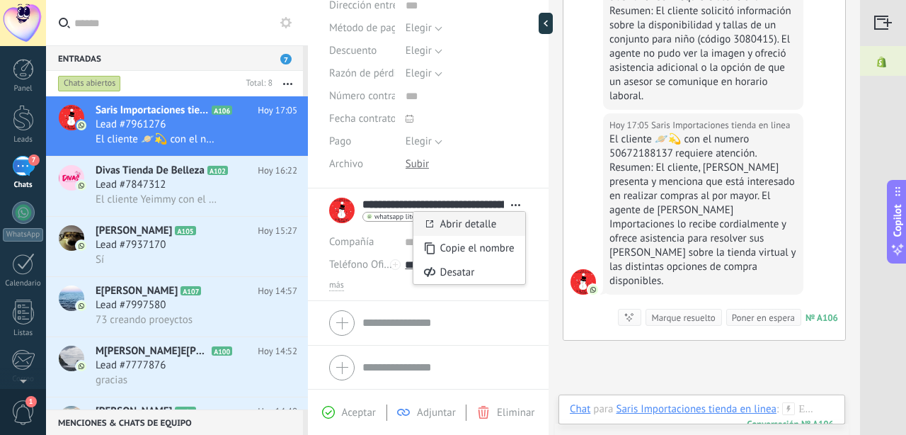
click at [474, 226] on link "Abrir detalle" at bounding box center [468, 223] width 57 height 13
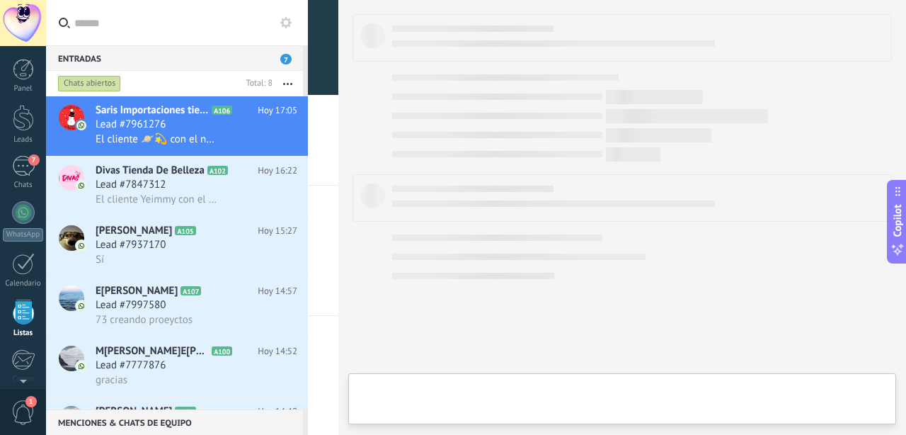
scroll to position [87, 0]
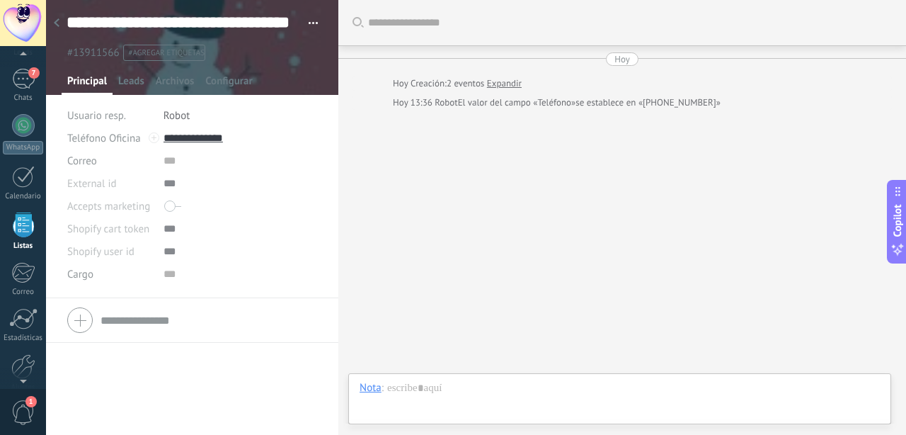
click at [95, 79] on span "Principal" at bounding box center [87, 84] width 40 height 21
click at [30, 79] on div "7" at bounding box center [23, 79] width 23 height 21
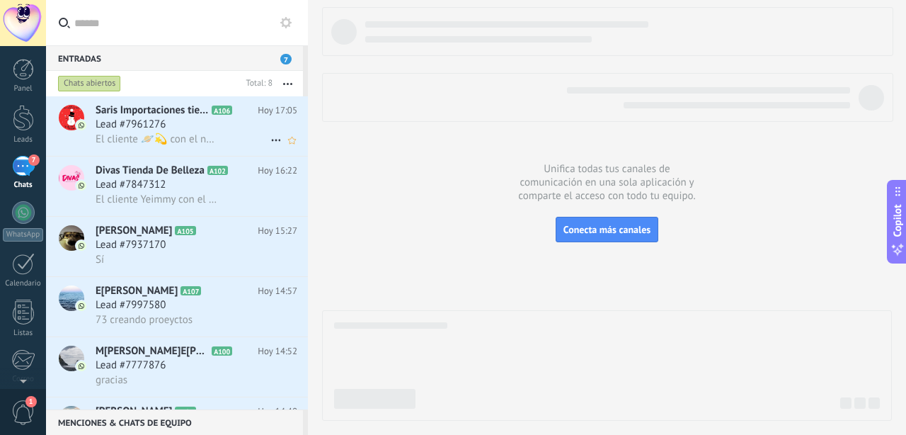
click at [109, 127] on span "Lead #7961276" at bounding box center [131, 124] width 70 height 14
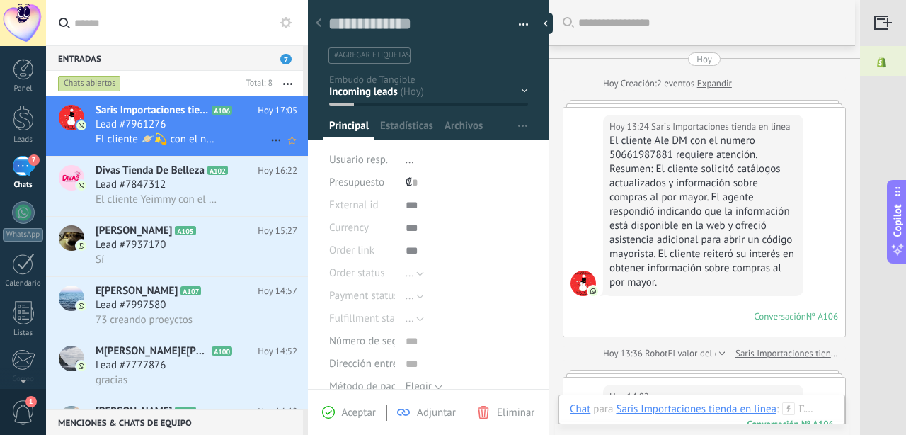
click at [180, 142] on span "El cliente 🪐💫 con el numero 50672188137 requiere atención. Resumen: El cliente,…" at bounding box center [158, 138] width 124 height 13
click at [14, 72] on div at bounding box center [23, 69] width 21 height 21
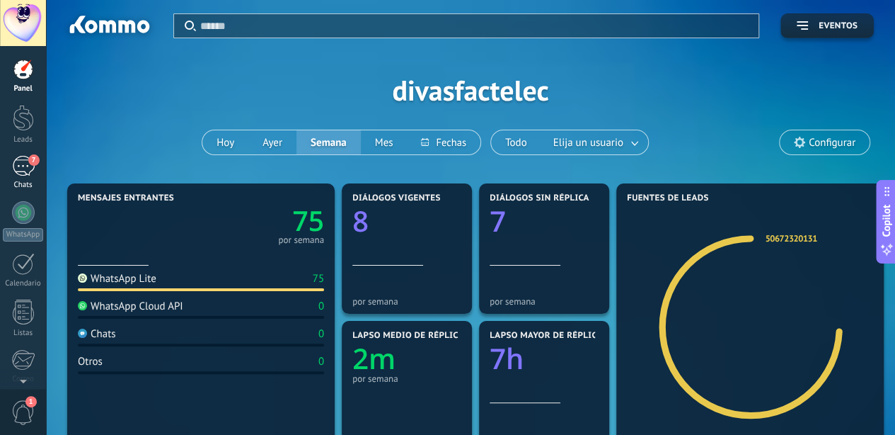
click at [28, 167] on div "7" at bounding box center [23, 166] width 23 height 21
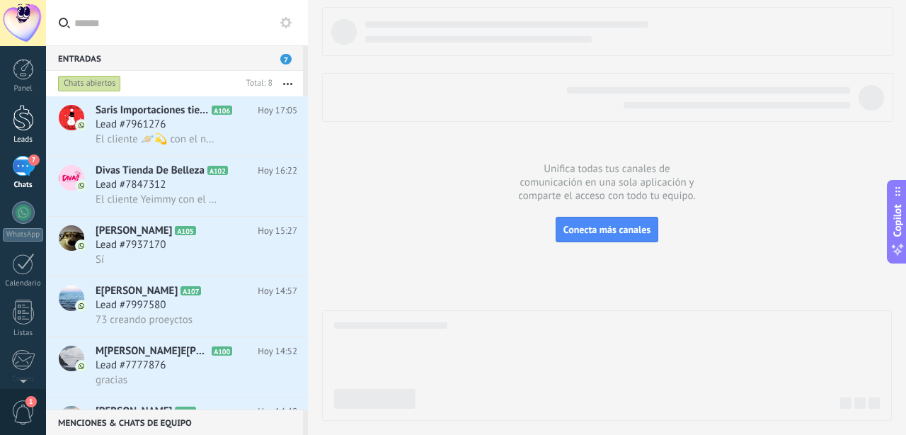
click at [17, 130] on div at bounding box center [23, 118] width 21 height 26
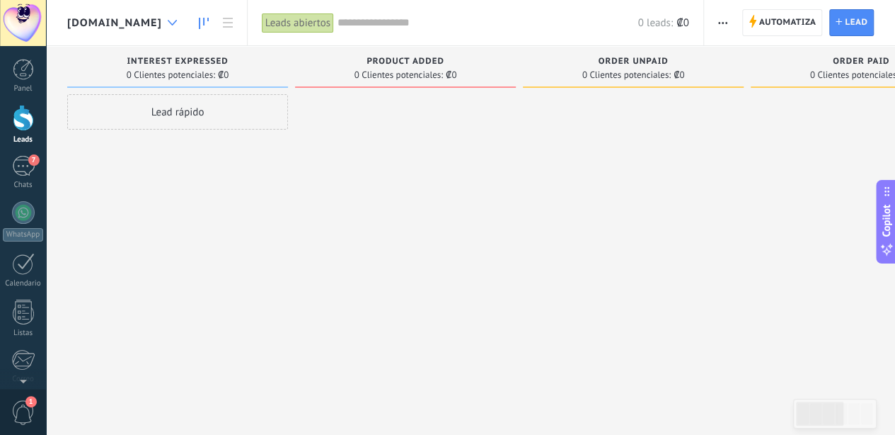
click at [184, 17] on div at bounding box center [172, 23] width 23 height 28
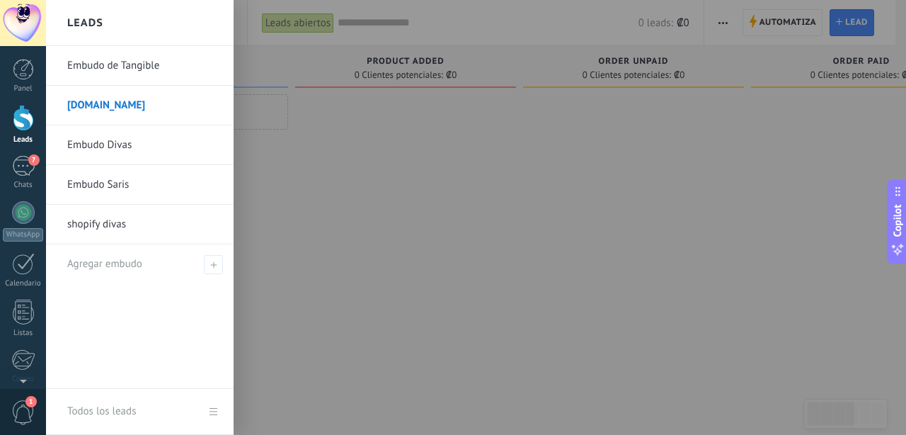
click at [421, 230] on div at bounding box center [499, 217] width 906 height 435
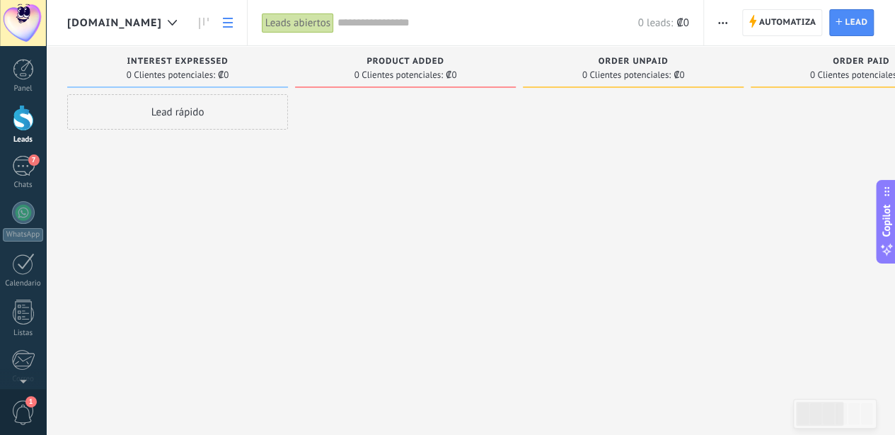
click at [240, 25] on link at bounding box center [228, 23] width 24 height 28
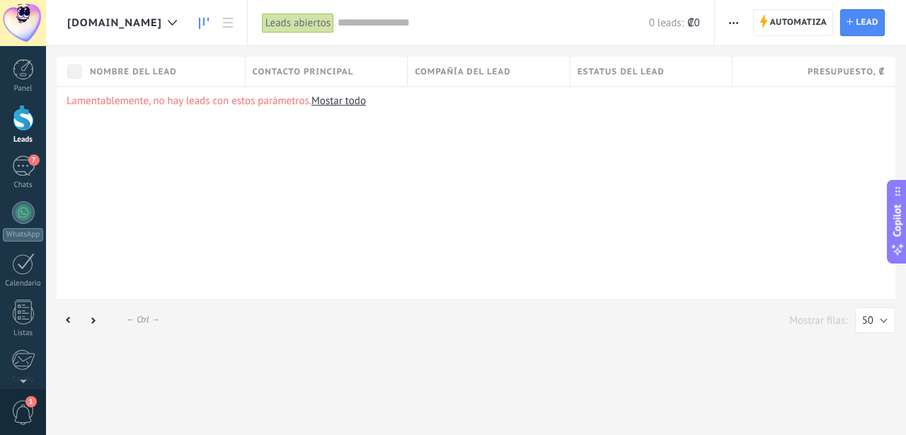
click at [209, 22] on use at bounding box center [204, 23] width 10 height 11
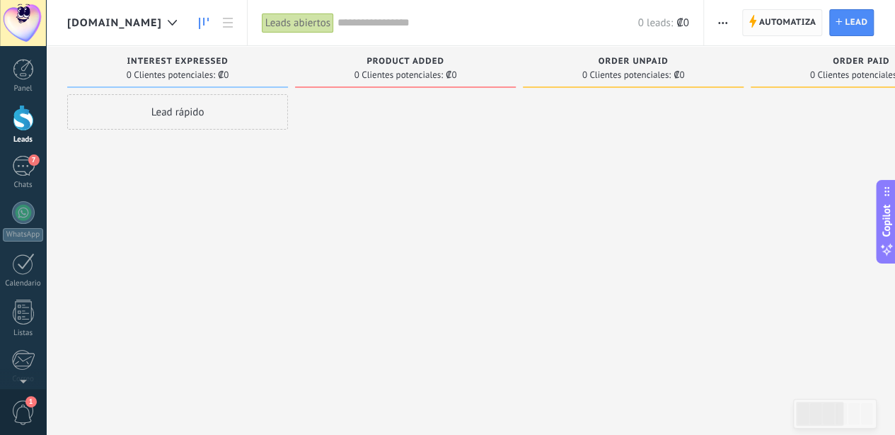
click at [730, 23] on span "Automatiza" at bounding box center [787, 22] width 57 height 25
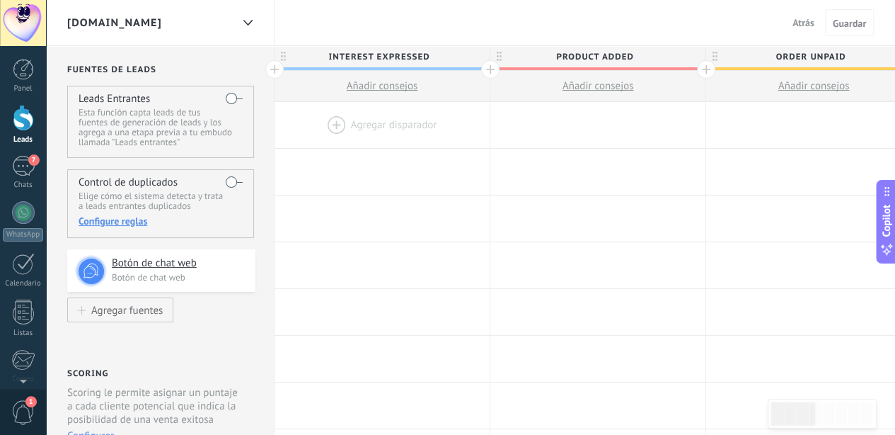
click at [730, 32] on button "Atrás" at bounding box center [803, 22] width 33 height 21
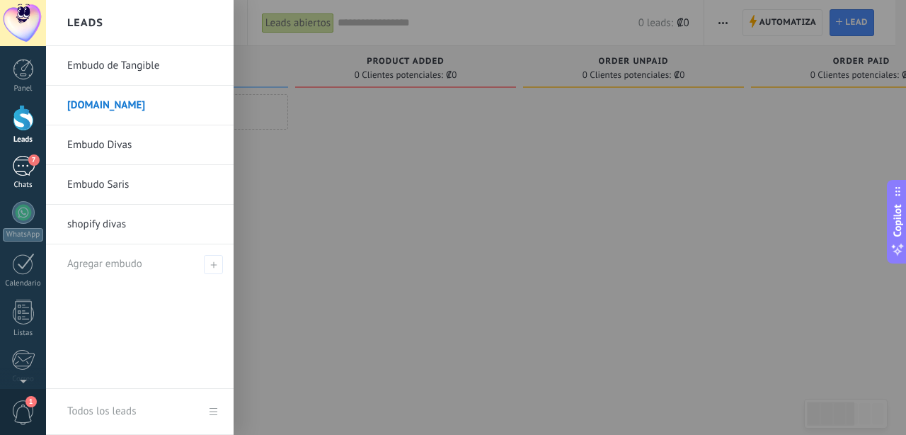
click at [24, 166] on div "7" at bounding box center [23, 166] width 23 height 21
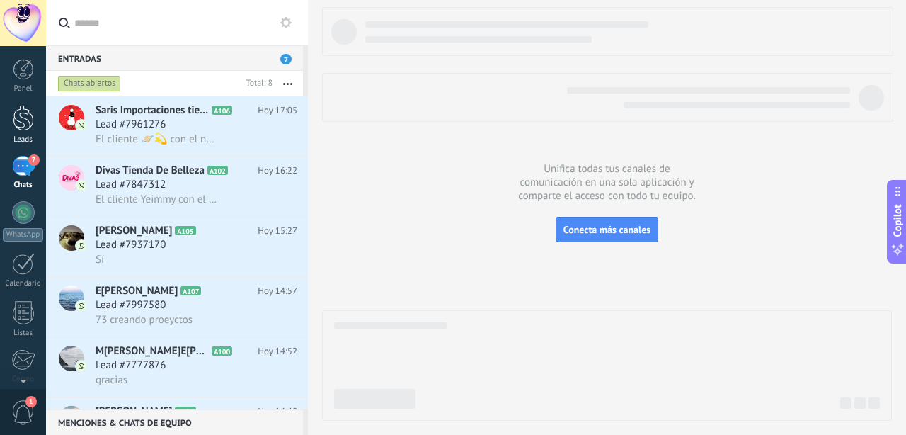
click at [25, 119] on div at bounding box center [23, 118] width 21 height 26
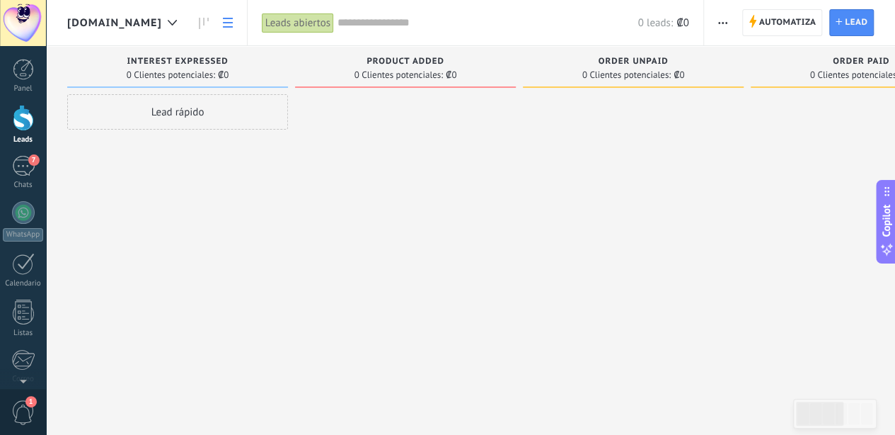
click at [240, 15] on link at bounding box center [228, 23] width 24 height 28
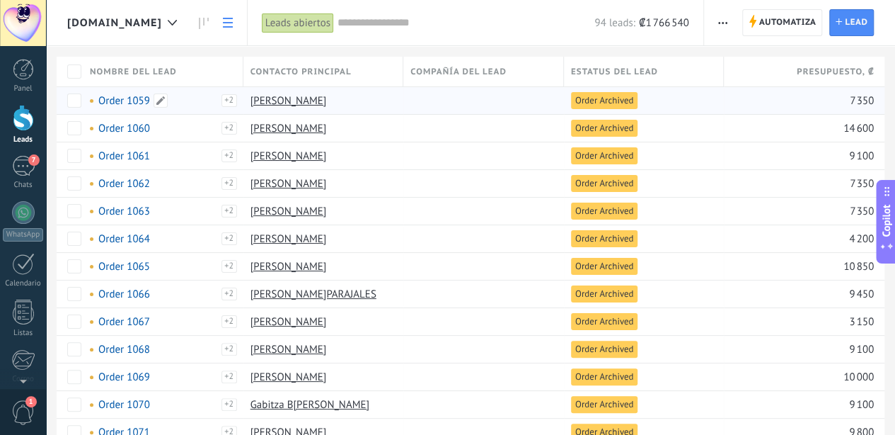
click at [130, 103] on link "Order 1059" at bounding box center [124, 100] width 52 height 13
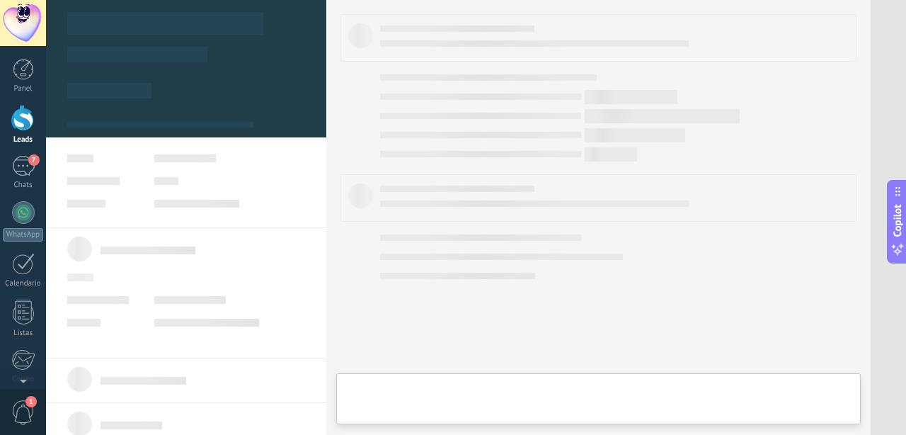
type textarea "**********"
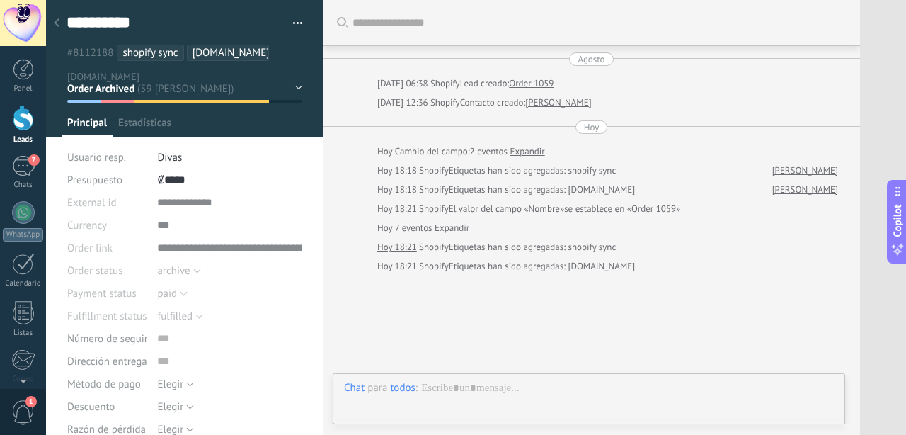
scroll to position [85, 0]
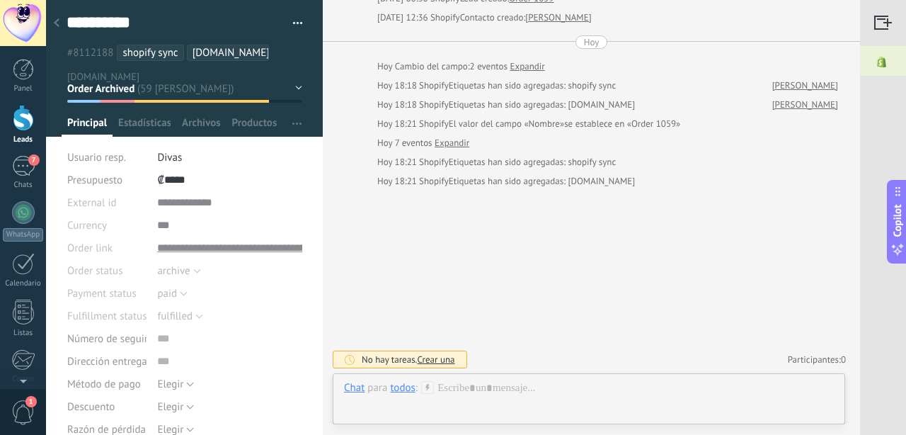
click at [241, 248] on div "**********" at bounding box center [229, 247] width 145 height 23
click at [584, 264] on div "Buscar Carga más Agosto 03/08/2025 06:38 Shopify Lead creado: Order 1059 03/08/…" at bounding box center [591, 175] width 537 height 520
click at [127, 122] on span "Estadísticas" at bounding box center [144, 126] width 52 height 21
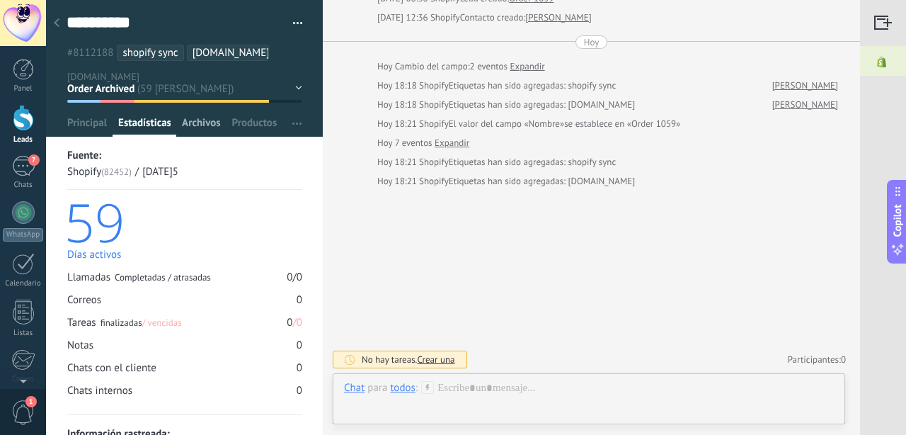
click at [200, 124] on span "Archivos" at bounding box center [201, 126] width 38 height 21
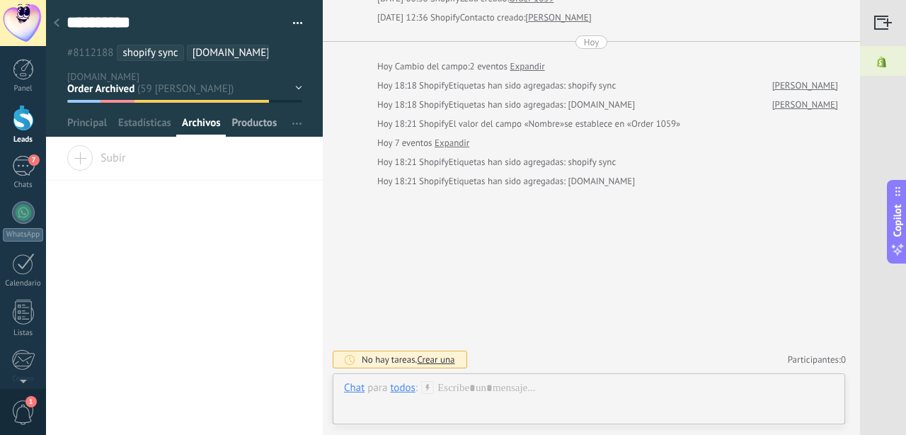
click at [268, 124] on span "Productos" at bounding box center [254, 126] width 45 height 21
click at [71, 128] on span "Principal" at bounding box center [87, 126] width 40 height 21
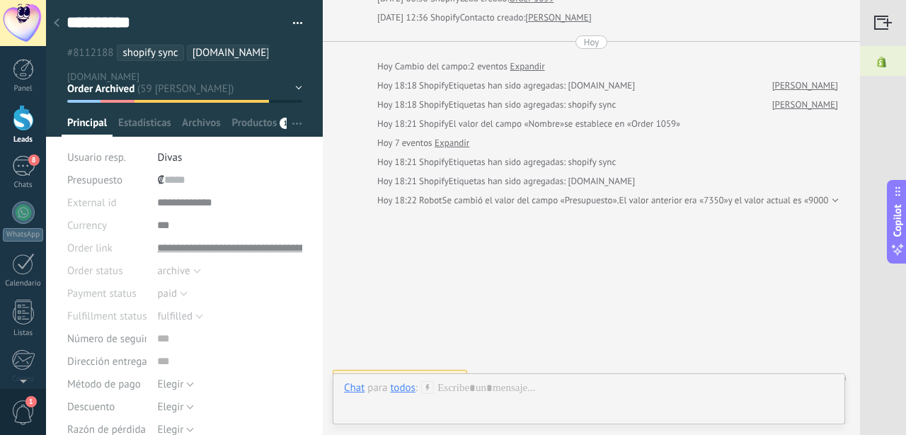
type input "*****"
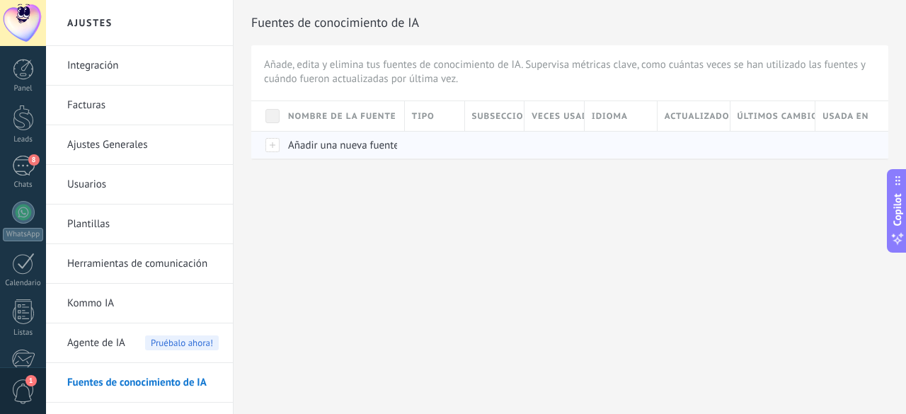
click at [391, 145] on span "Añadir una nueva fuente" at bounding box center [343, 145] width 111 height 13
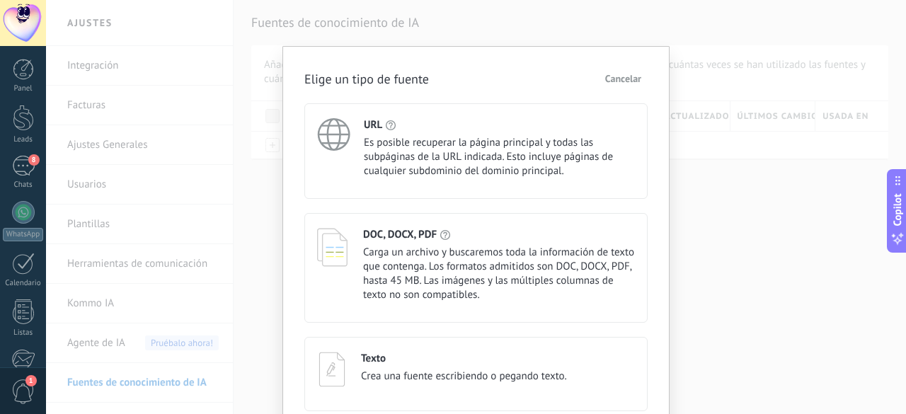
click at [413, 136] on span "Es posible recuperar la página principal y todas las subpáginas de la URL indic…" at bounding box center [499, 157] width 271 height 42
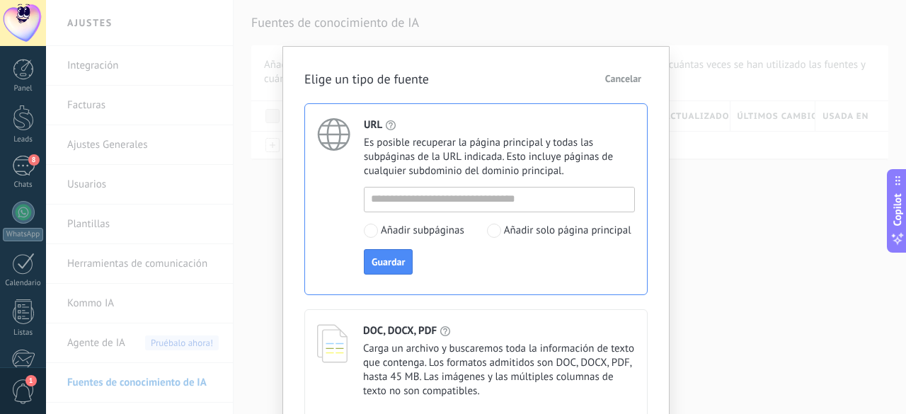
click at [619, 79] on span "Cancelar" at bounding box center [623, 79] width 36 height 10
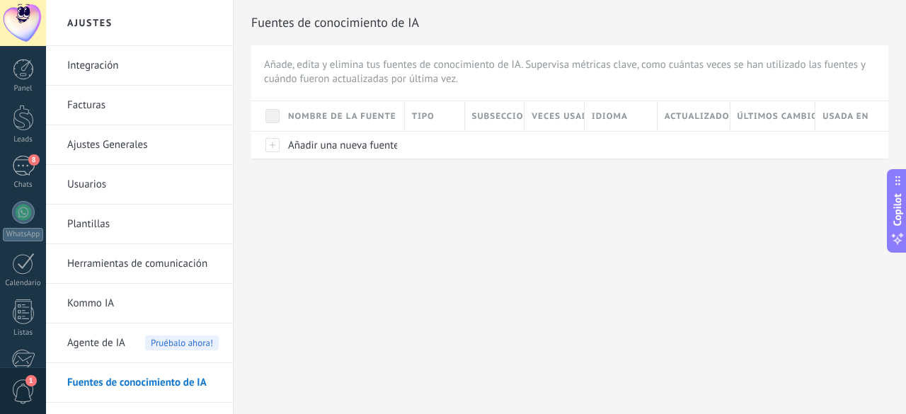
click at [141, 257] on link "Herramientas de comunicación" at bounding box center [142, 264] width 151 height 40
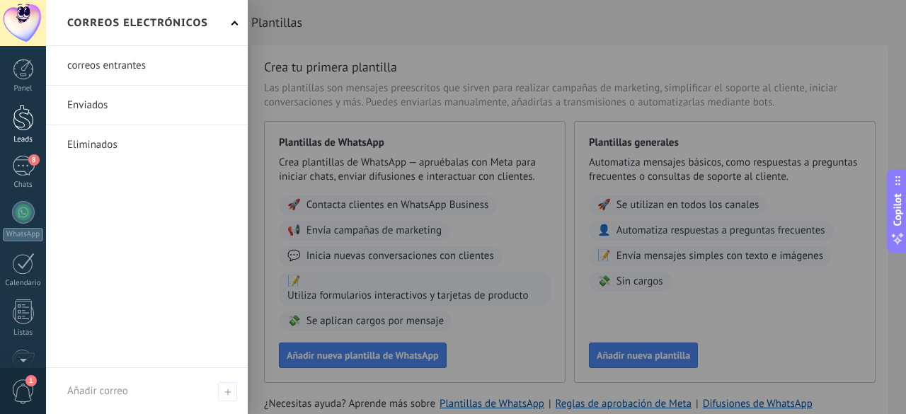
click at [23, 116] on div at bounding box center [23, 118] width 21 height 26
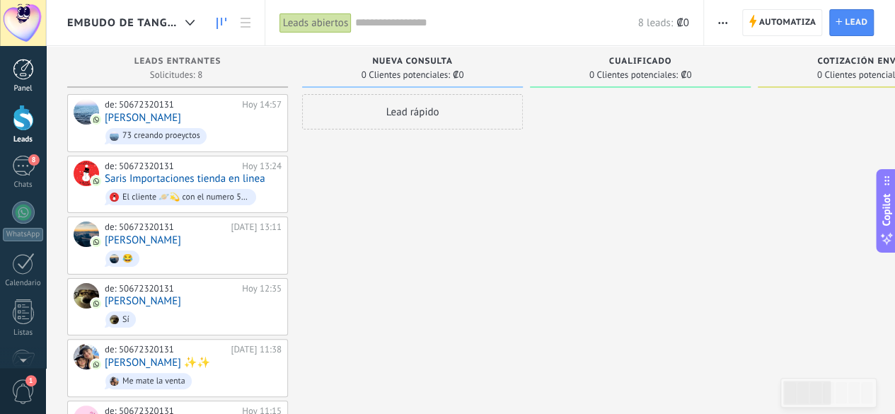
click at [22, 64] on div at bounding box center [23, 69] width 21 height 21
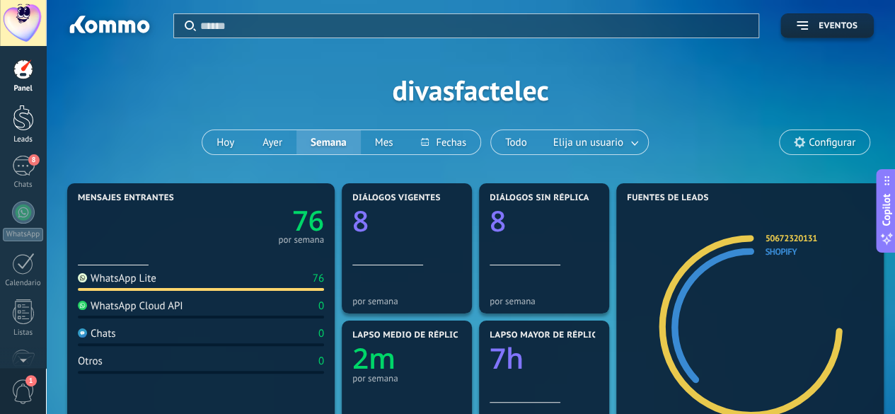
click at [18, 132] on link "Leads" at bounding box center [23, 125] width 46 height 40
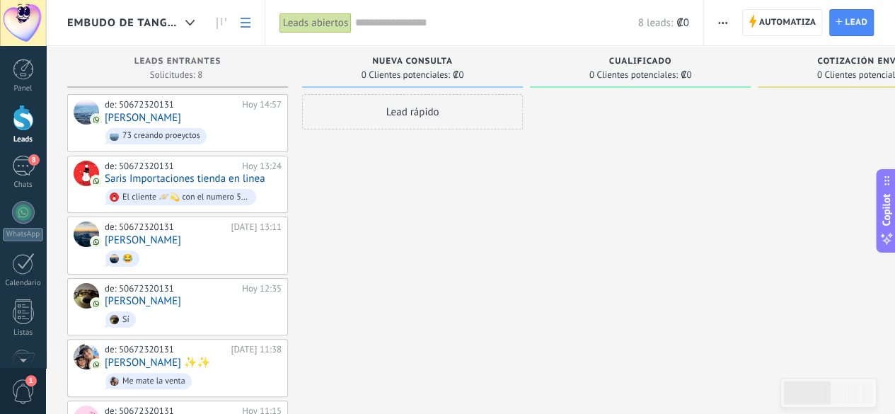
click at [245, 19] on icon at bounding box center [246, 23] width 10 height 10
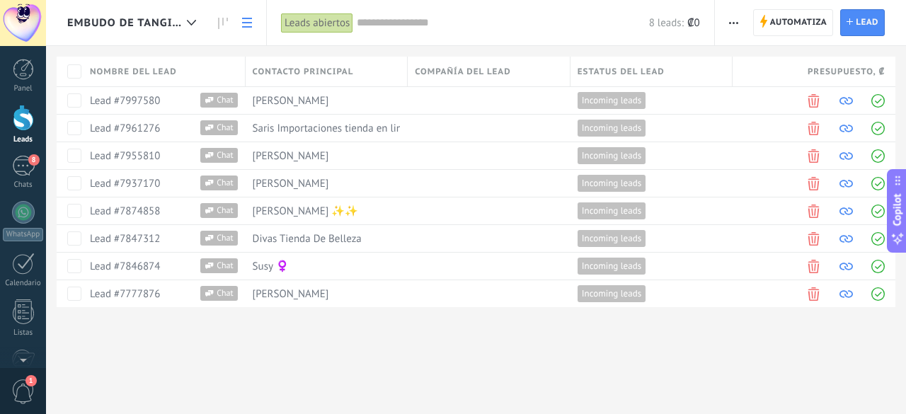
click at [245, 19] on icon at bounding box center [247, 23] width 10 height 10
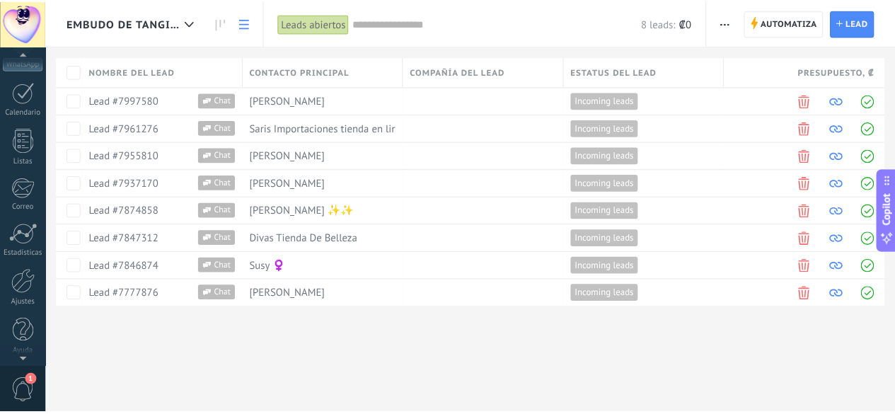
scroll to position [173, 0]
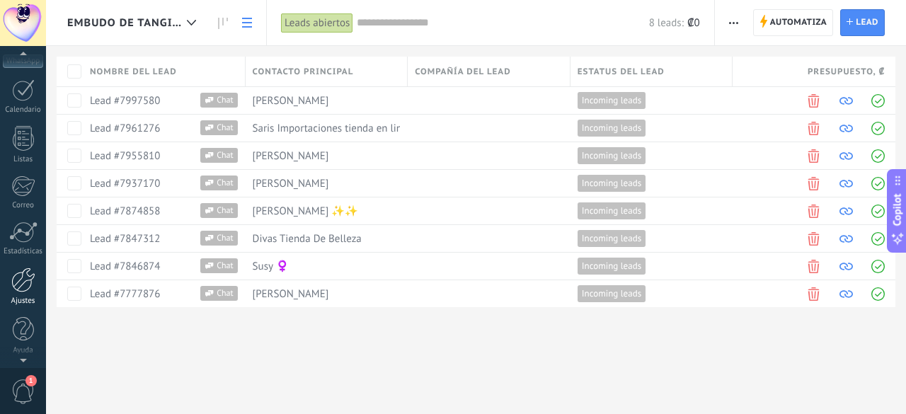
click at [25, 281] on div at bounding box center [23, 280] width 24 height 25
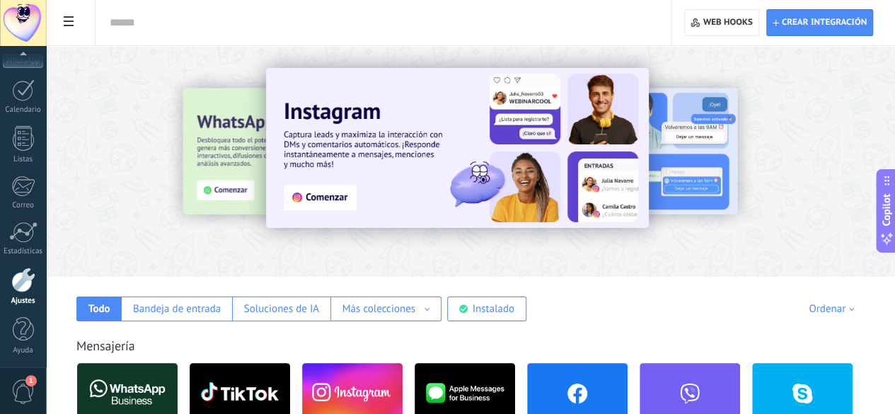
scroll to position [25, 0]
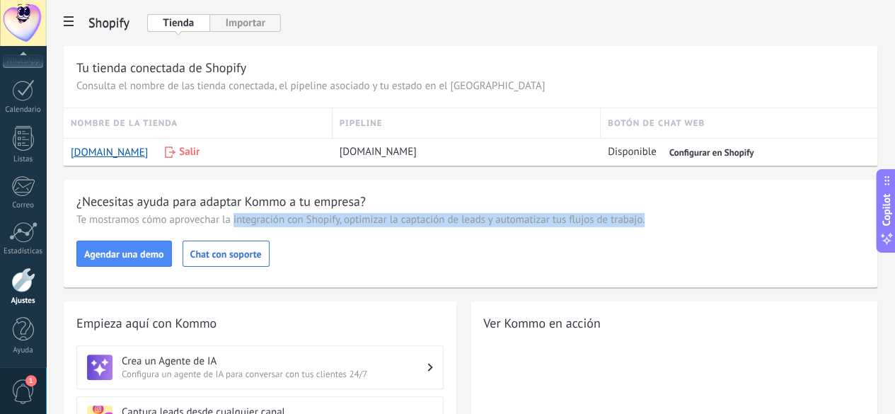
drag, startPoint x: 422, startPoint y: 224, endPoint x: 836, endPoint y: 212, distance: 414.2
click at [836, 212] on div "¿Necesitas ayuda para adaptar Kommo a tu empresa? Te mostramos cómo aprovechar …" at bounding box center [471, 234] width 814 height 108
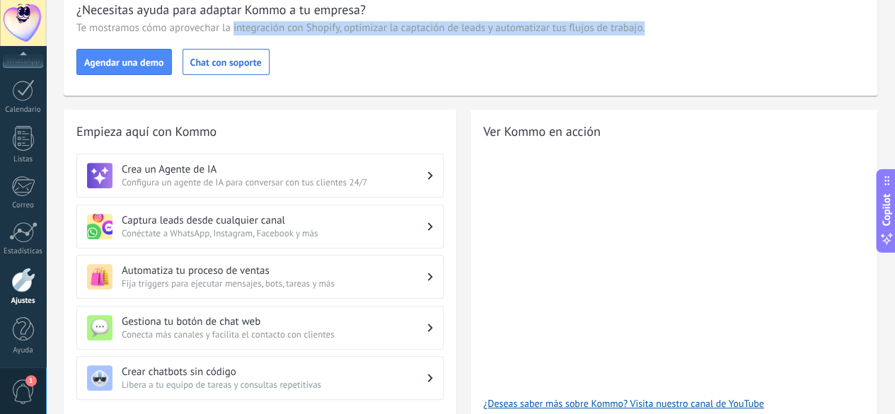
scroll to position [212, 0]
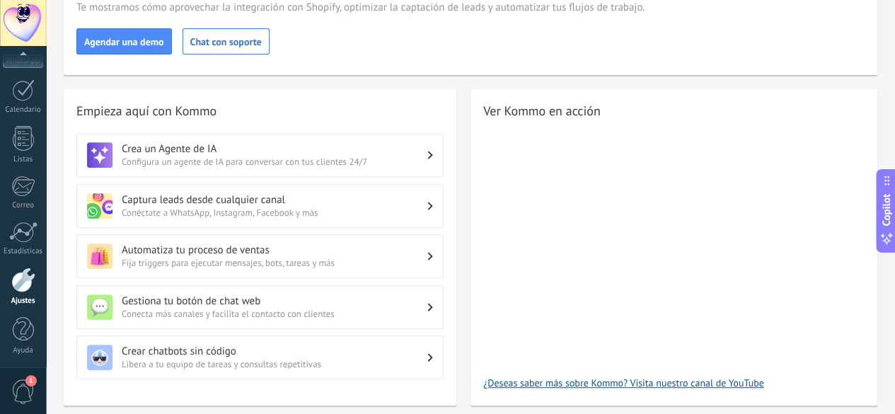
click at [427, 254] on h3 "Automatiza tu proceso de ventas" at bounding box center [275, 249] width 306 height 13
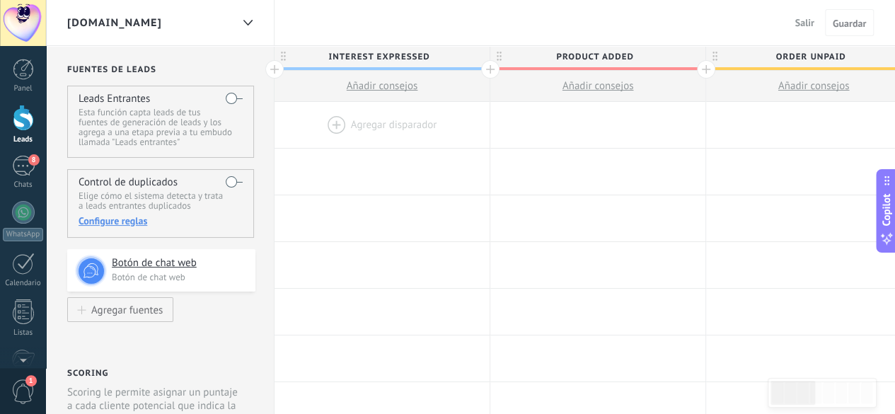
click at [797, 21] on span "Salir" at bounding box center [804, 22] width 19 height 13
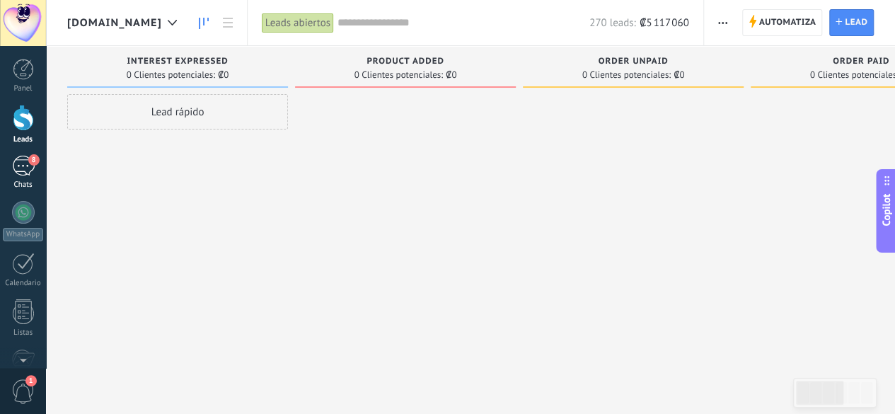
click at [21, 171] on div "8" at bounding box center [23, 166] width 23 height 21
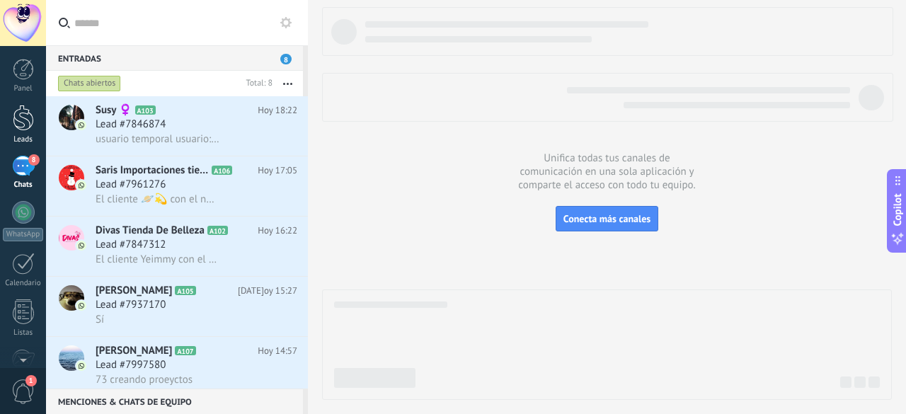
click at [23, 130] on div at bounding box center [23, 118] width 21 height 26
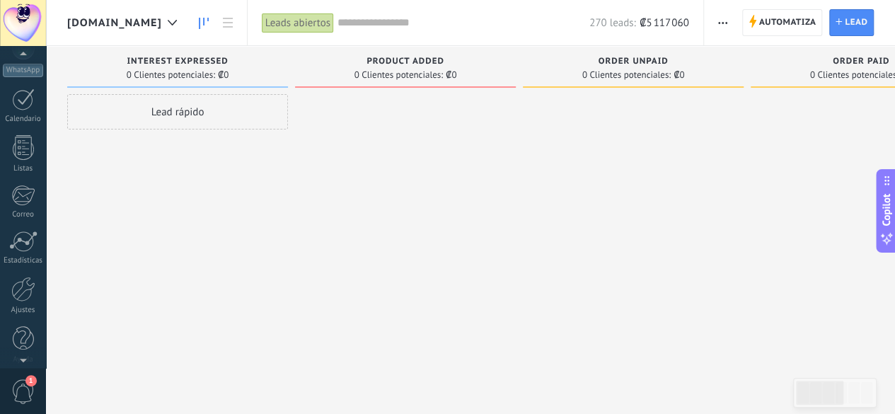
scroll to position [173, 0]
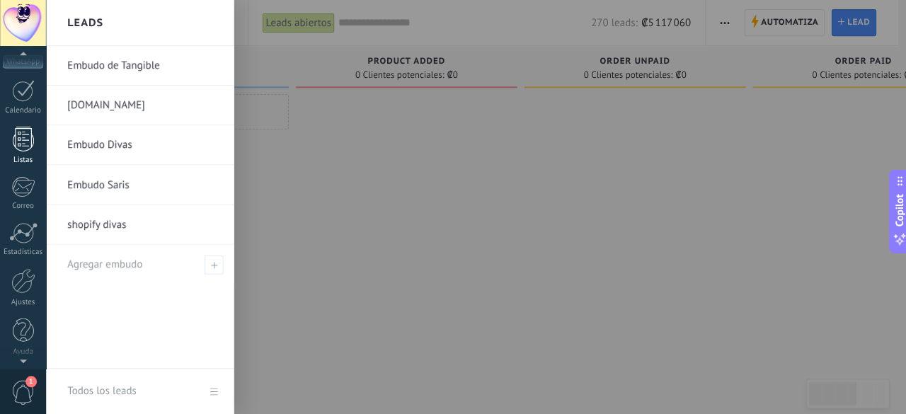
click at [21, 146] on div at bounding box center [23, 138] width 21 height 25
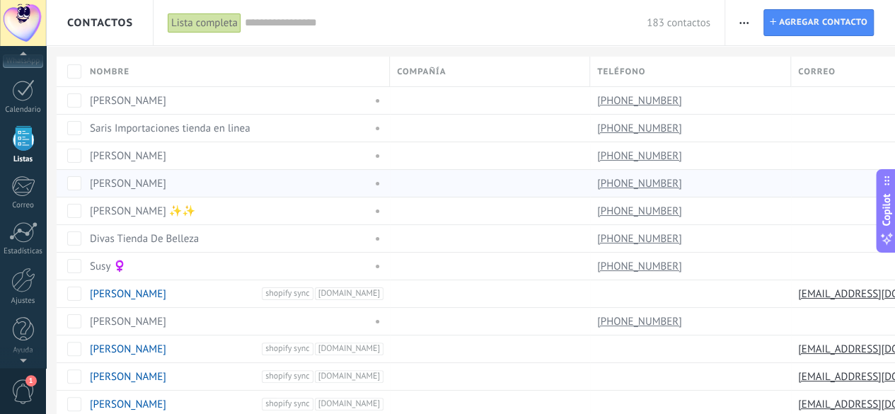
scroll to position [87, 0]
click at [84, 27] on span "Contactos" at bounding box center [100, 22] width 66 height 13
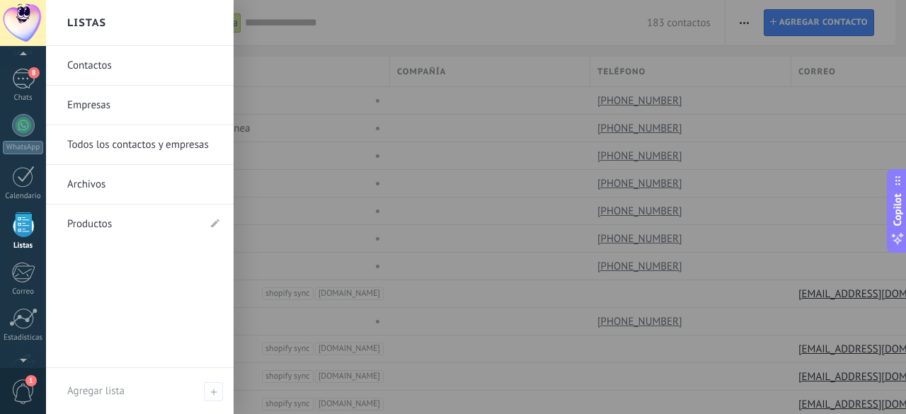
click at [93, 226] on link "Productos" at bounding box center [132, 225] width 131 height 40
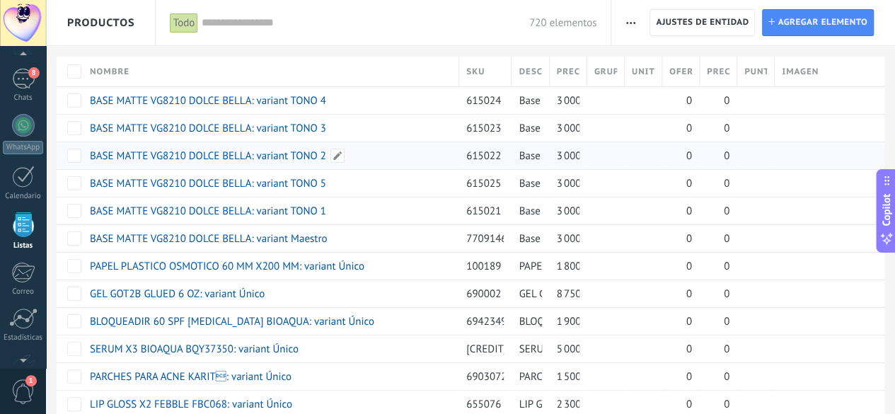
click at [168, 159] on link "BASE MATTE VG8210 DOLCE BELLA: variant TONO 2" at bounding box center [208, 155] width 236 height 13
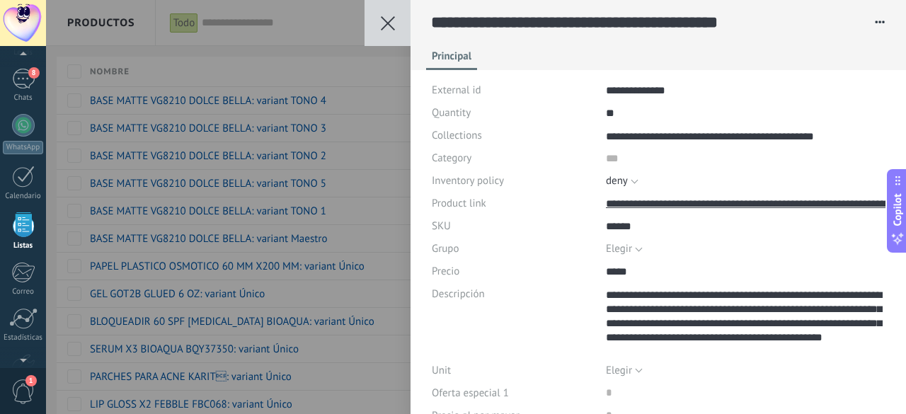
scroll to position [93, 0]
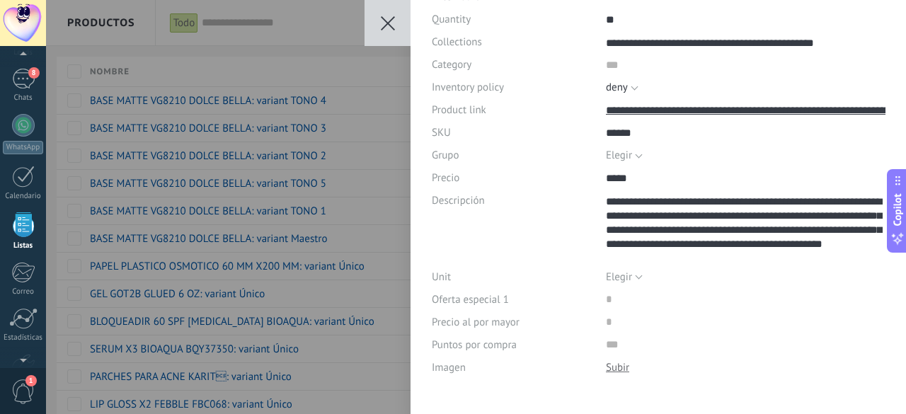
click at [620, 369] on div at bounding box center [617, 367] width 23 height 13
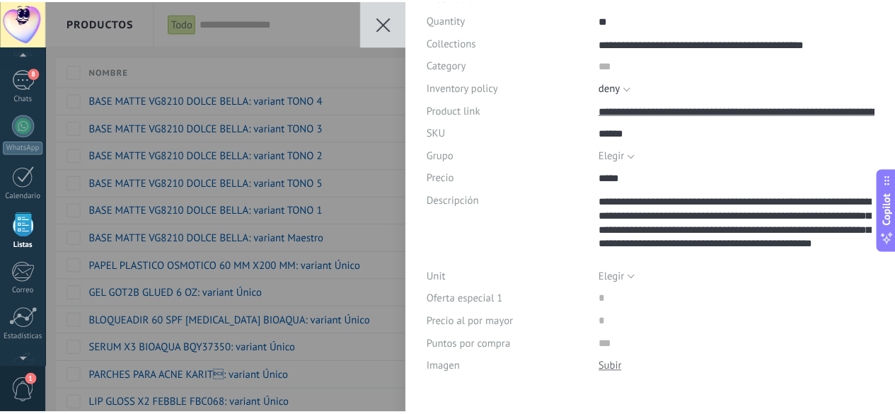
scroll to position [0, 0]
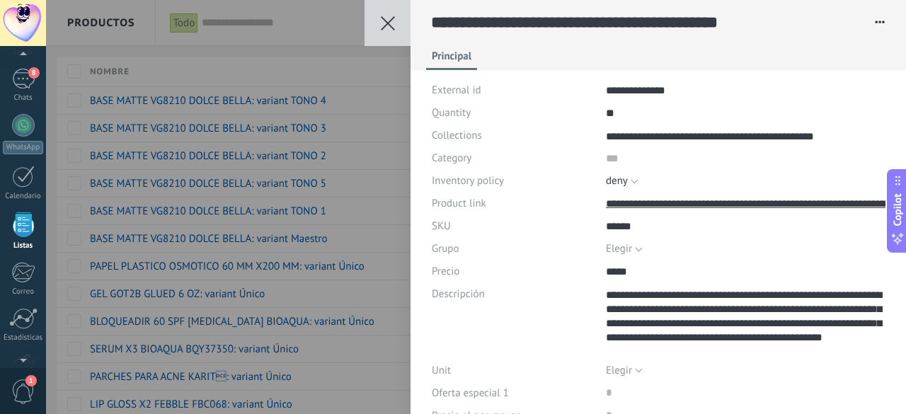
click at [872, 23] on button "button" at bounding box center [874, 22] width 23 height 22
drag, startPoint x: 385, startPoint y: 23, endPoint x: 393, endPoint y: 29, distance: 9.6
click at [385, 24] on icon at bounding box center [388, 23] width 14 height 14
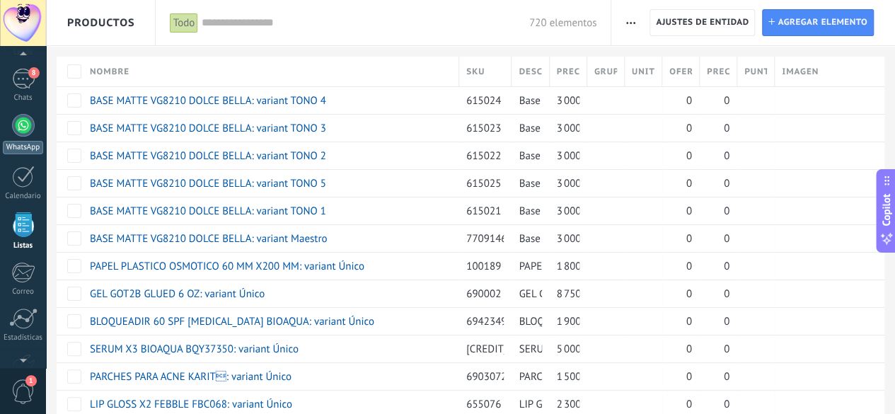
click at [27, 128] on div at bounding box center [23, 125] width 23 height 23
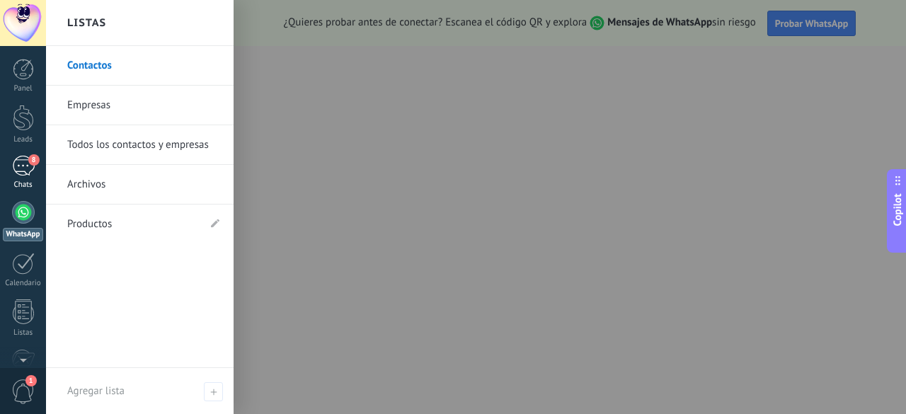
drag, startPoint x: 21, startPoint y: 165, endPoint x: 45, endPoint y: 160, distance: 25.3
click at [21, 166] on div "8" at bounding box center [23, 166] width 23 height 21
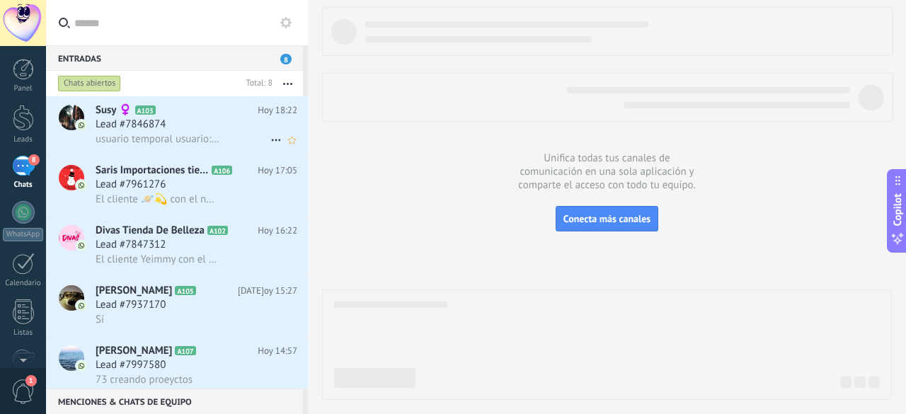
drag, startPoint x: 142, startPoint y: 120, endPoint x: 151, endPoint y: 124, distance: 10.5
click at [141, 120] on span "Lead #7846874" at bounding box center [131, 124] width 70 height 14
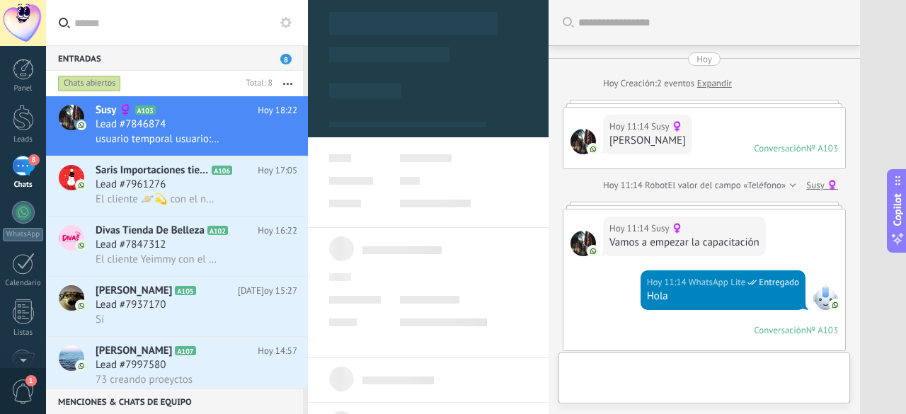
type textarea "**********"
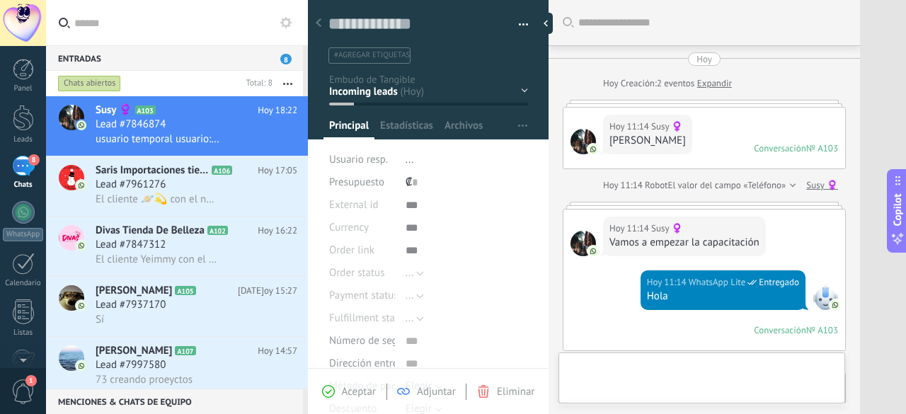
scroll to position [21, 0]
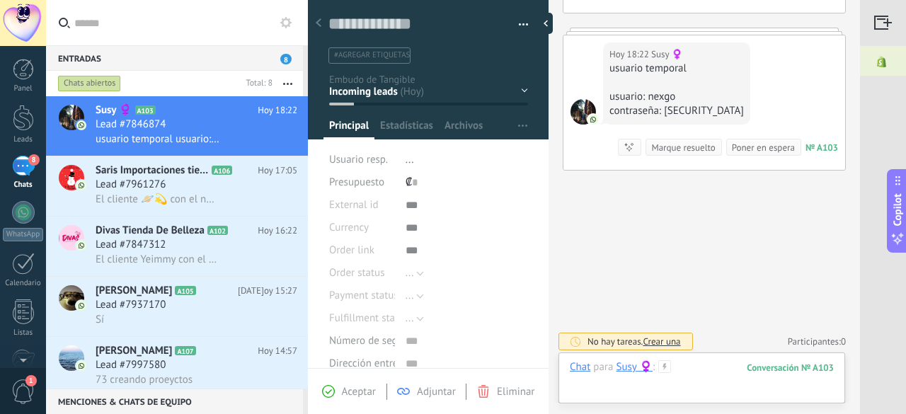
click at [616, 381] on div at bounding box center [702, 381] width 264 height 42
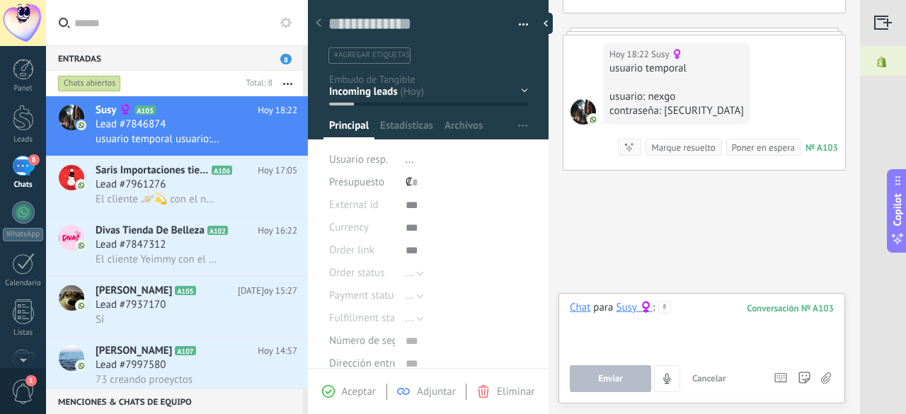
click at [640, 340] on div at bounding box center [702, 328] width 264 height 54
click at [600, 380] on span "Enviar" at bounding box center [610, 379] width 25 height 10
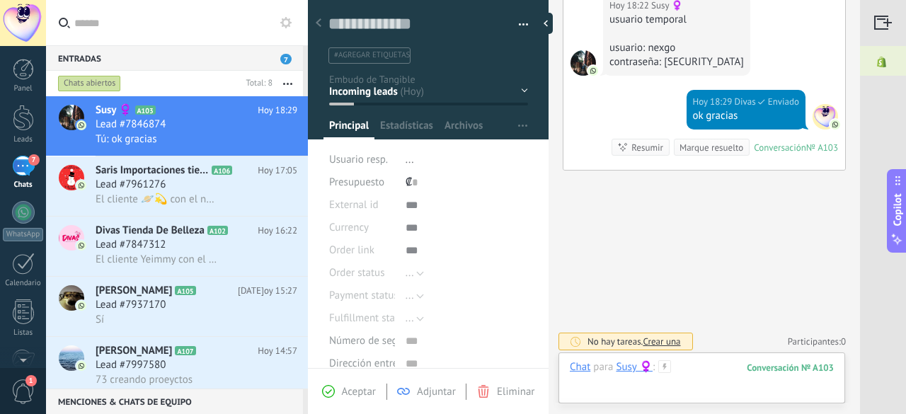
click at [692, 366] on div at bounding box center [702, 381] width 264 height 42
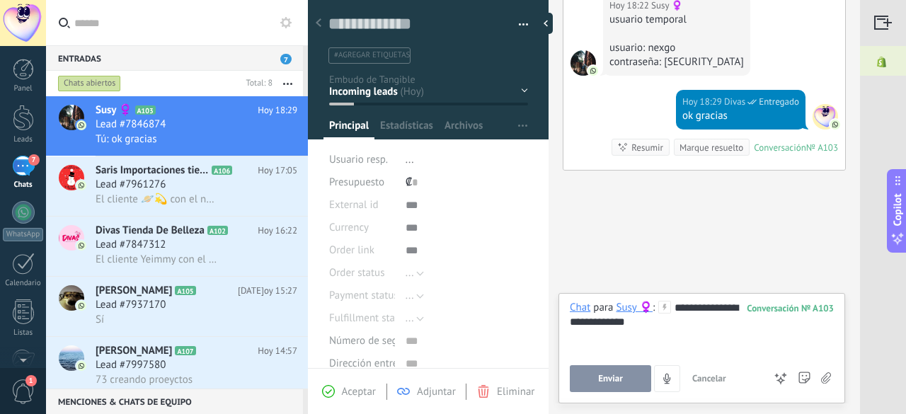
click at [619, 377] on span "Enviar" at bounding box center [610, 379] width 25 height 10
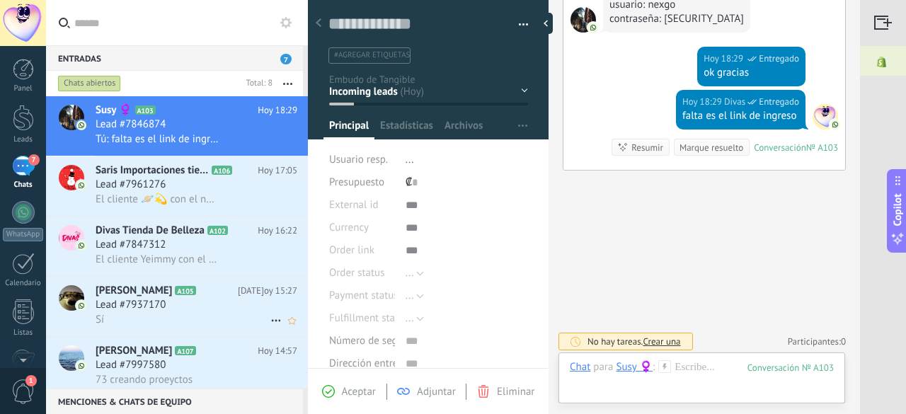
drag, startPoint x: 116, startPoint y: 297, endPoint x: 132, endPoint y: 295, distance: 16.4
click at [116, 297] on span "[PERSON_NAME]" at bounding box center [134, 291] width 76 height 14
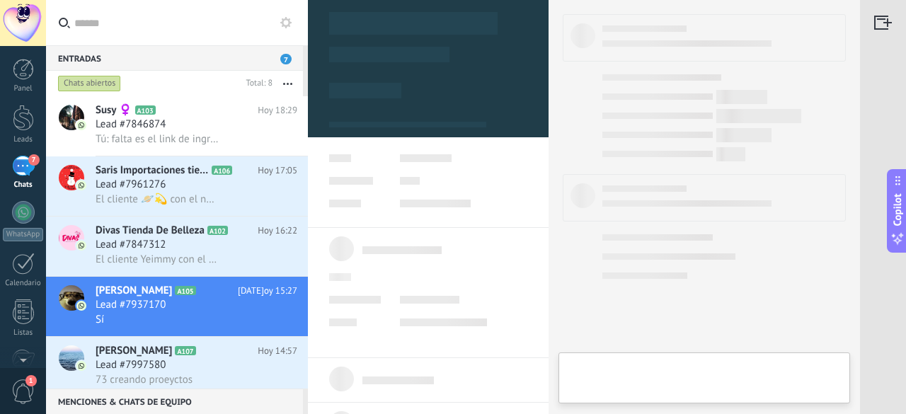
type textarea "**********"
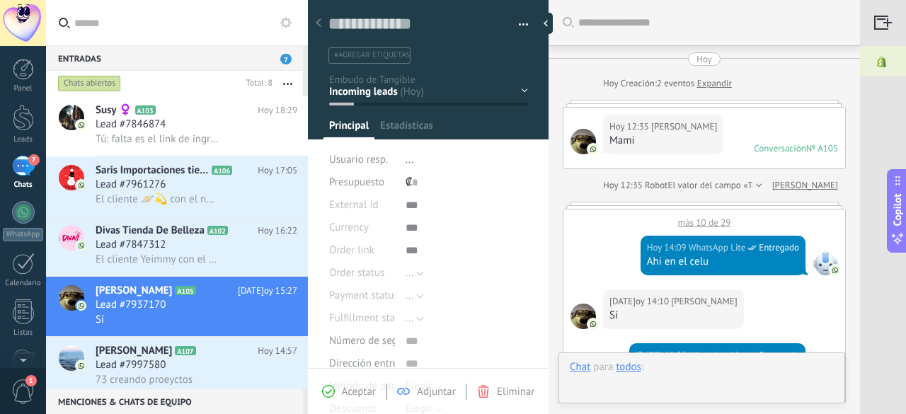
scroll to position [21, 0]
click at [648, 374] on div at bounding box center [702, 381] width 264 height 42
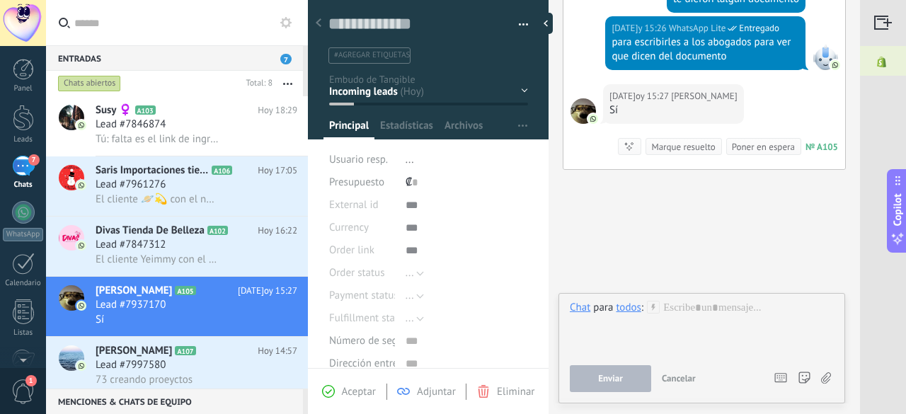
click at [630, 311] on div "todos" at bounding box center [628, 307] width 25 height 13
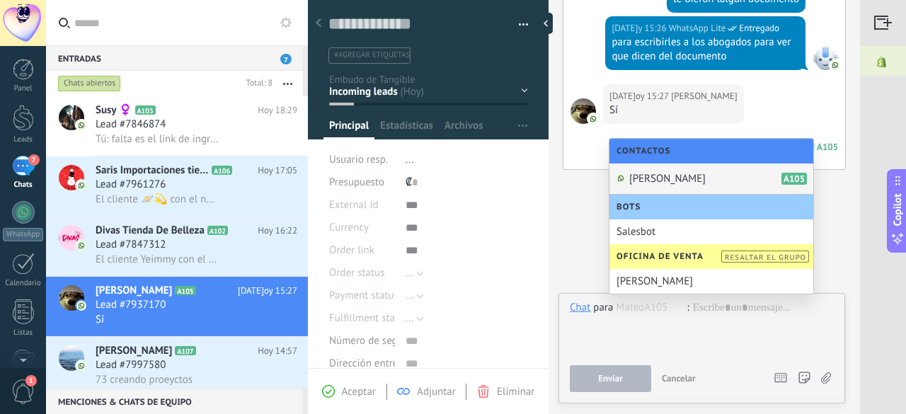
click at [648, 185] on div "[PERSON_NAME] A105" at bounding box center [711, 178] width 204 height 31
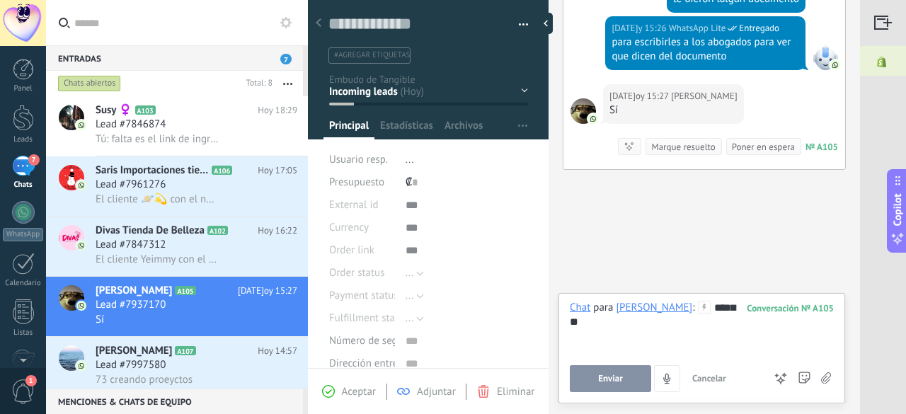
click at [614, 377] on span "Enviar" at bounding box center [610, 379] width 25 height 10
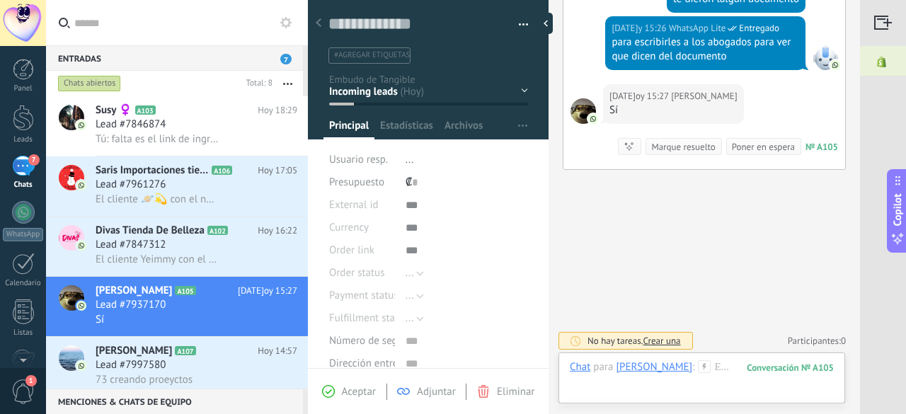
scroll to position [597, 0]
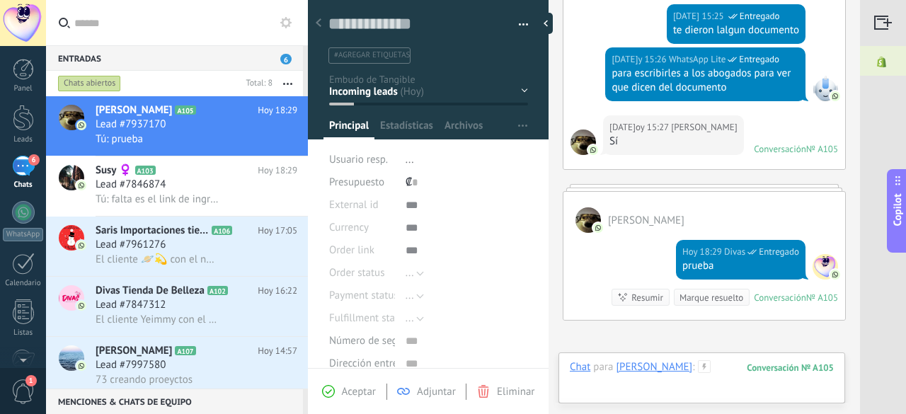
click at [699, 368] on div at bounding box center [702, 381] width 264 height 42
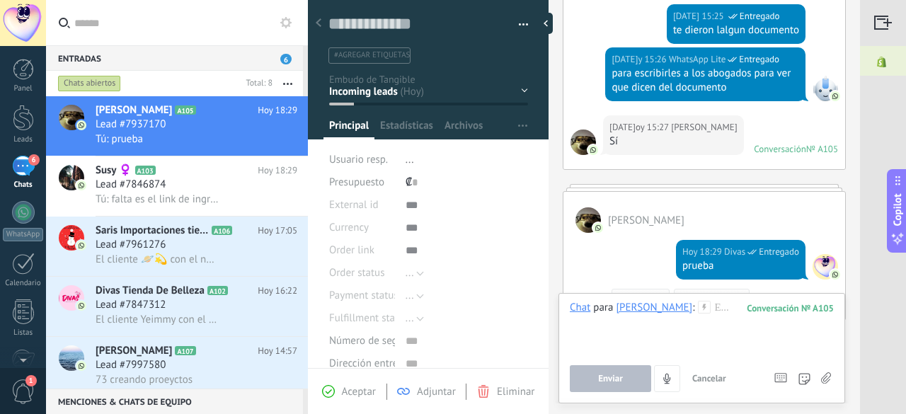
click at [792, 309] on div "105" at bounding box center [790, 308] width 87 height 12
click at [711, 328] on div at bounding box center [702, 328] width 264 height 54
click at [354, 391] on span "Aceptar" at bounding box center [359, 391] width 34 height 13
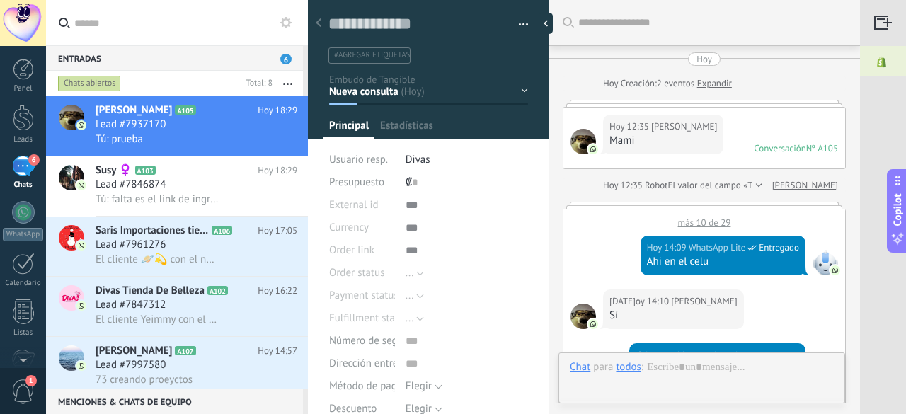
type textarea "**********"
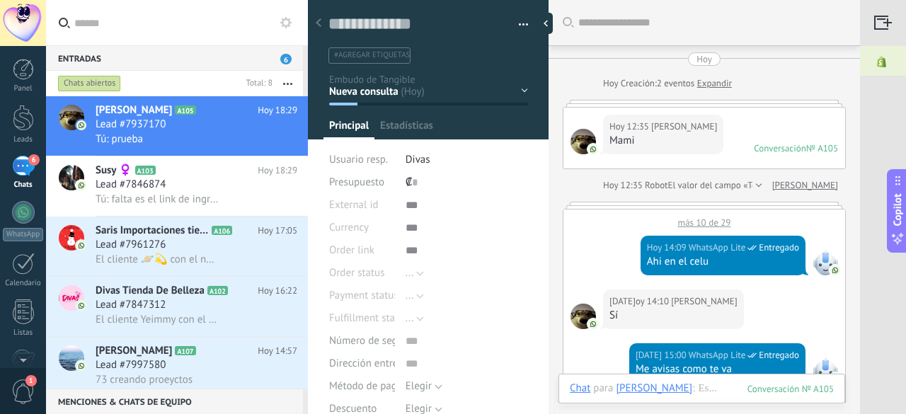
scroll to position [640, 0]
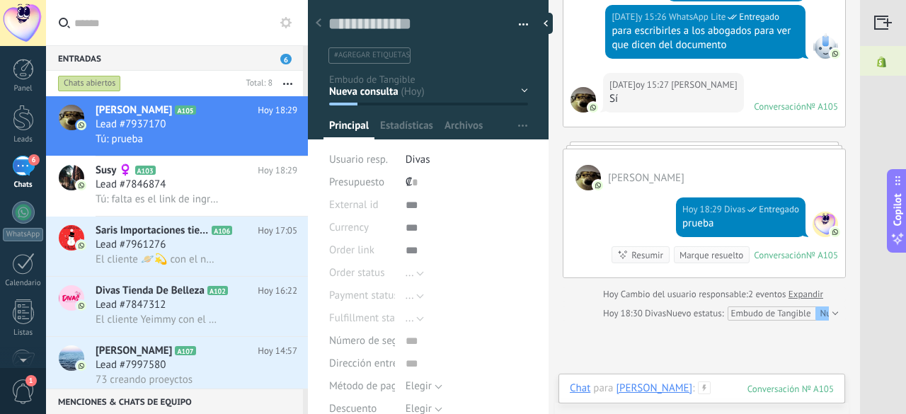
click at [696, 384] on div at bounding box center [702, 402] width 264 height 42
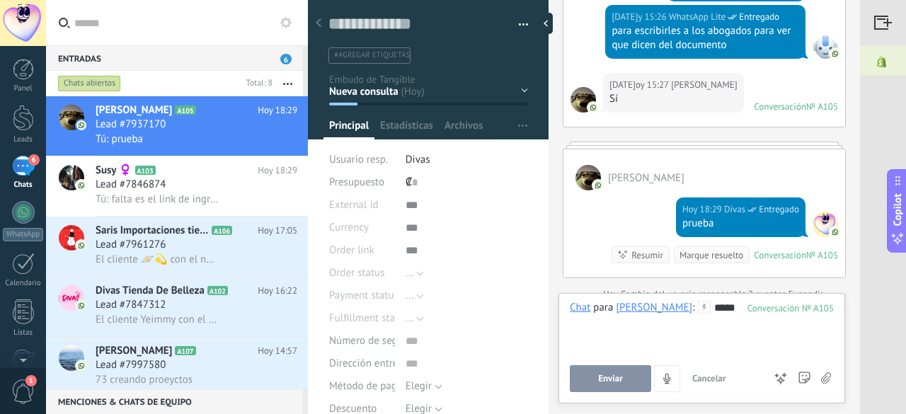
click at [777, 379] on icon at bounding box center [781, 379] width 14 height 14
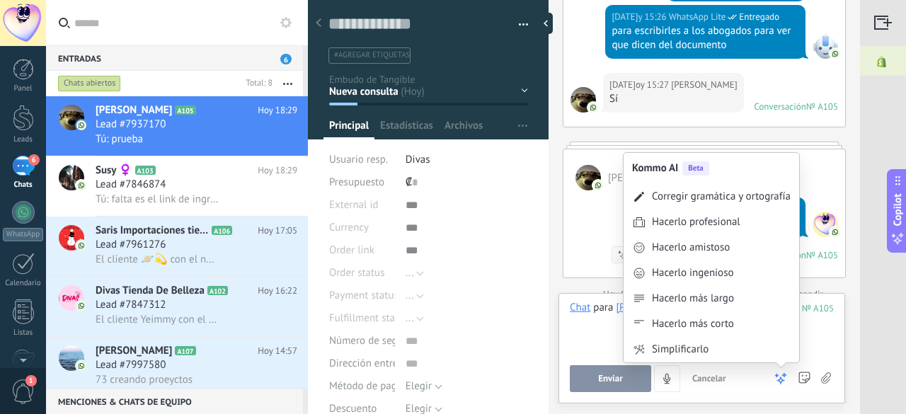
click at [832, 350] on div "****" at bounding box center [702, 328] width 265 height 54
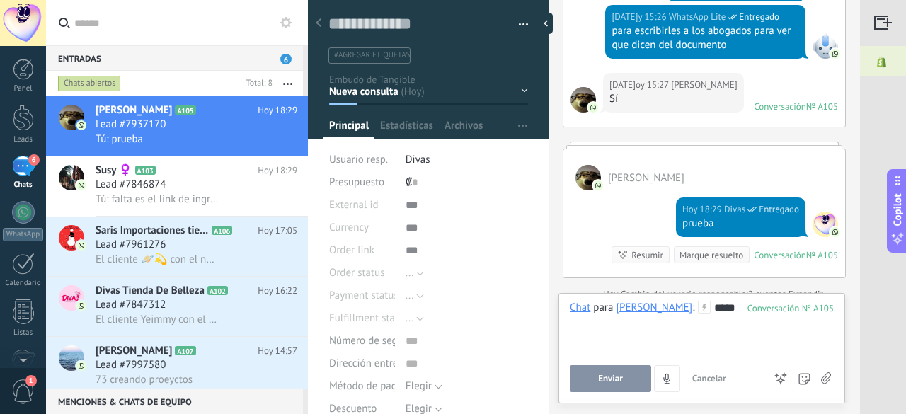
click at [726, 339] on div "****" at bounding box center [702, 328] width 265 height 54
click at [23, 84] on link "Panel" at bounding box center [23, 76] width 46 height 35
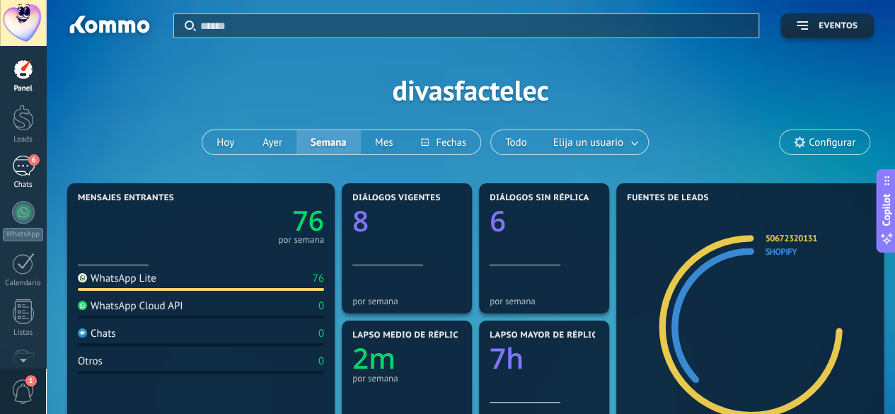
click at [20, 166] on div "6" at bounding box center [23, 166] width 23 height 21
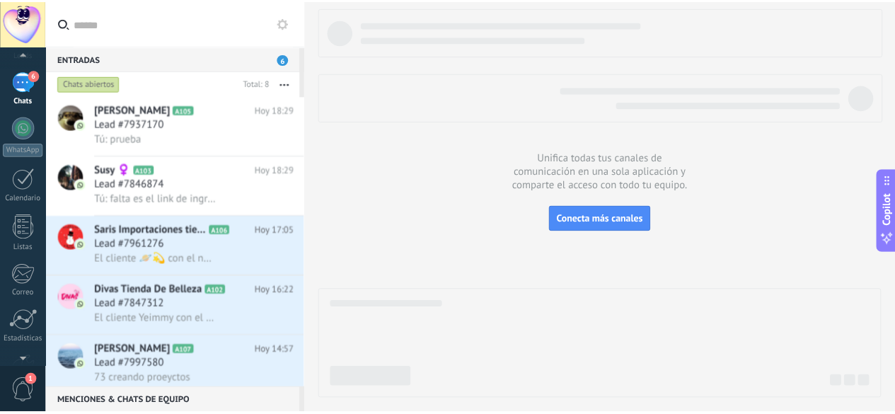
scroll to position [173, 0]
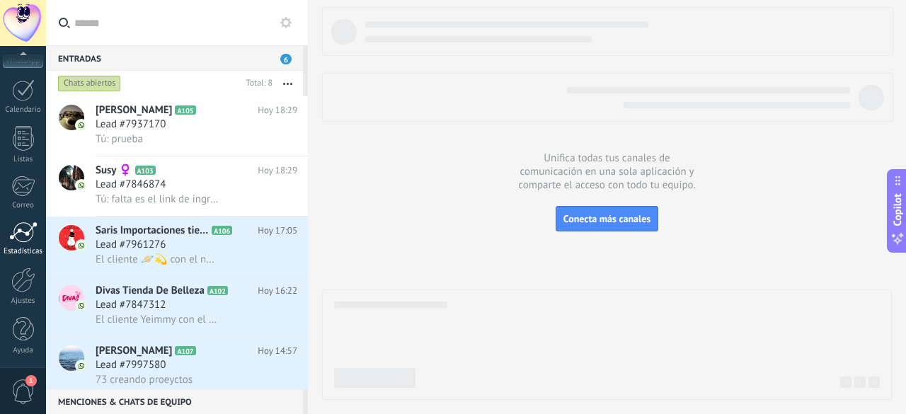
click at [20, 233] on div at bounding box center [23, 232] width 28 height 21
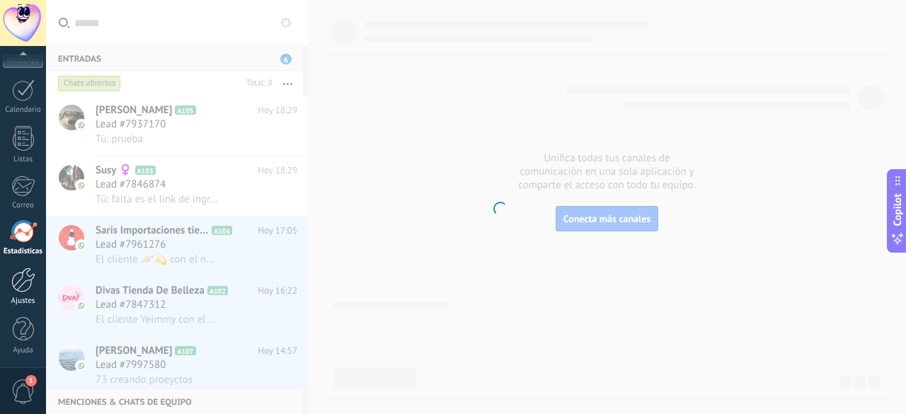
click at [24, 293] on link "Ajustes" at bounding box center [23, 287] width 46 height 38
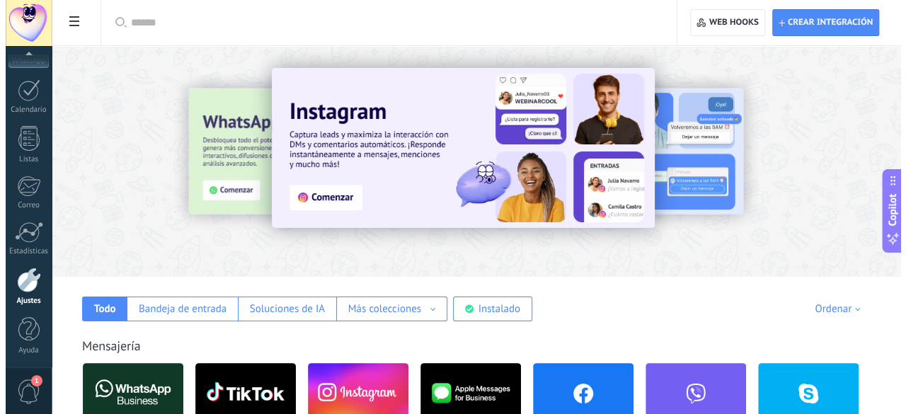
scroll to position [25, 0]
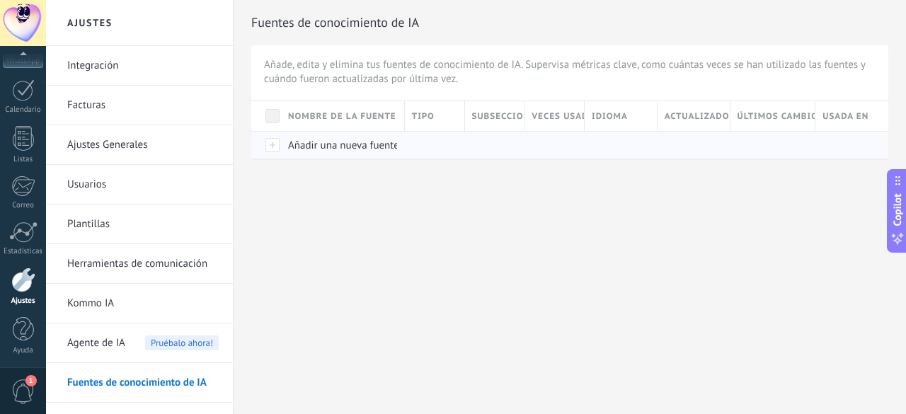
click at [337, 141] on span "Añadir una nueva fuente" at bounding box center [343, 145] width 111 height 13
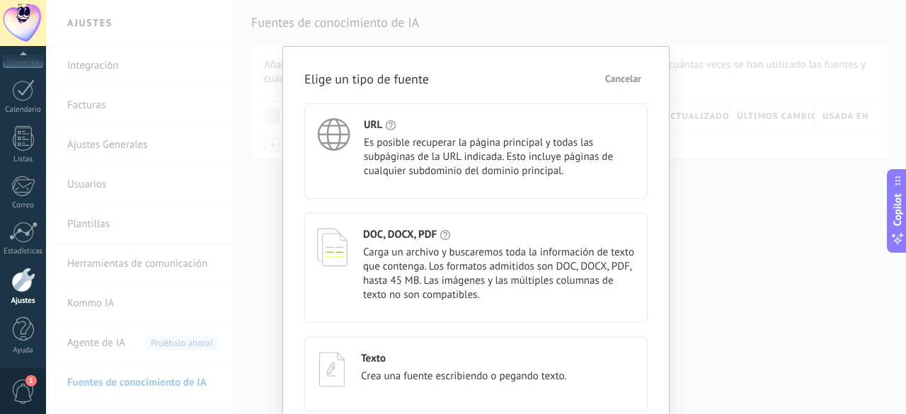
click at [611, 74] on span "Cancelar" at bounding box center [623, 79] width 36 height 10
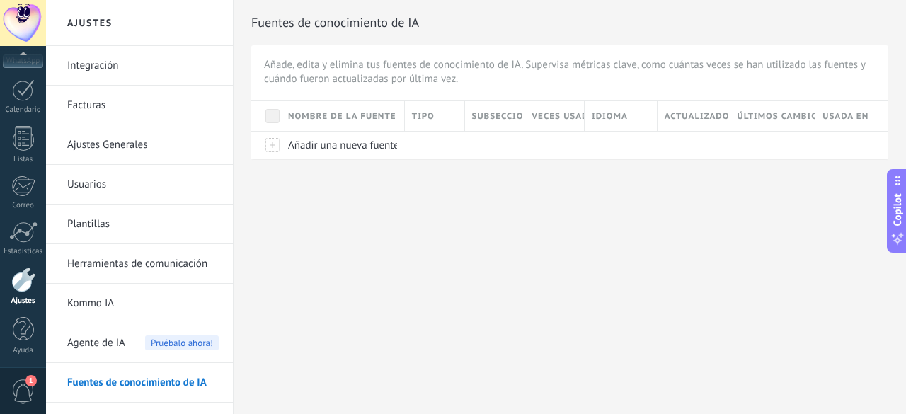
click at [105, 340] on span "Agente de IA" at bounding box center [96, 343] width 58 height 40
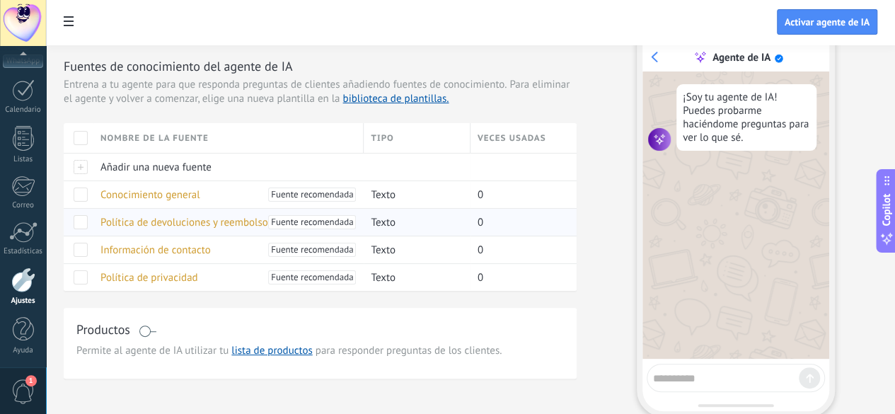
scroll to position [120, 0]
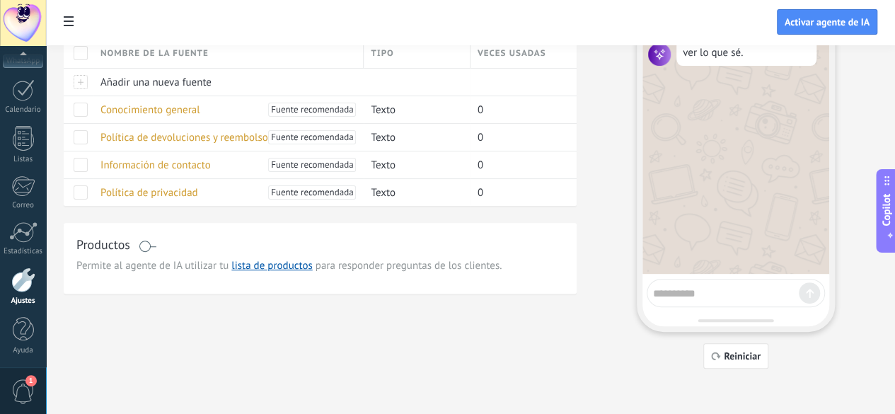
click at [156, 252] on span at bounding box center [148, 246] width 18 height 11
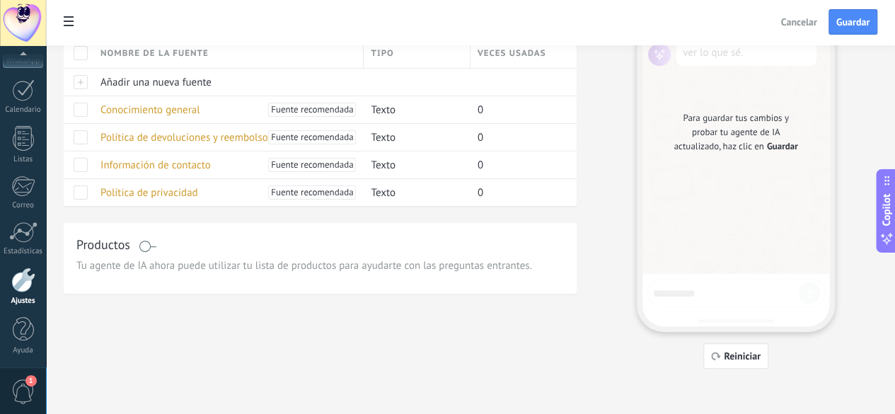
scroll to position [0, 0]
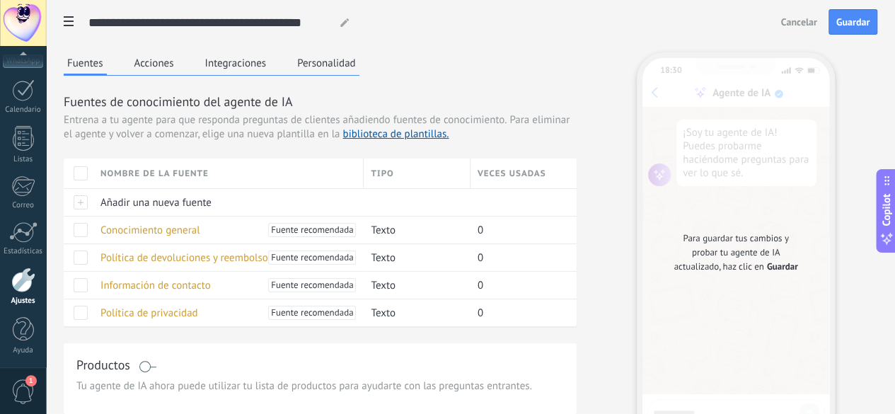
click at [848, 22] on span "Guardar" at bounding box center [853, 22] width 33 height 10
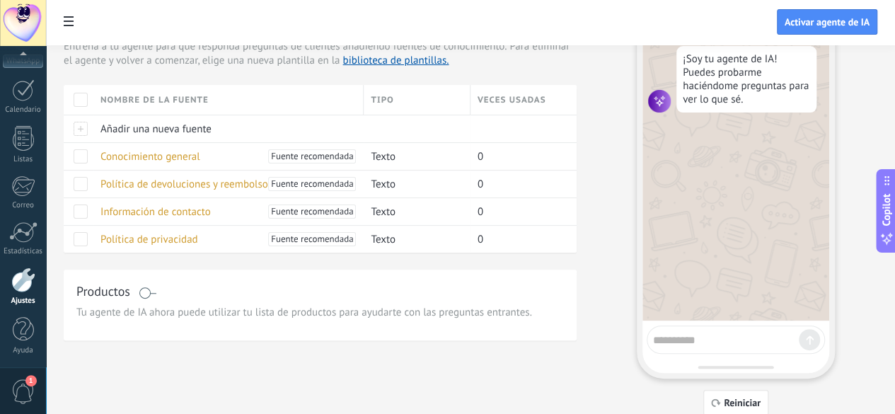
scroll to position [120, 0]
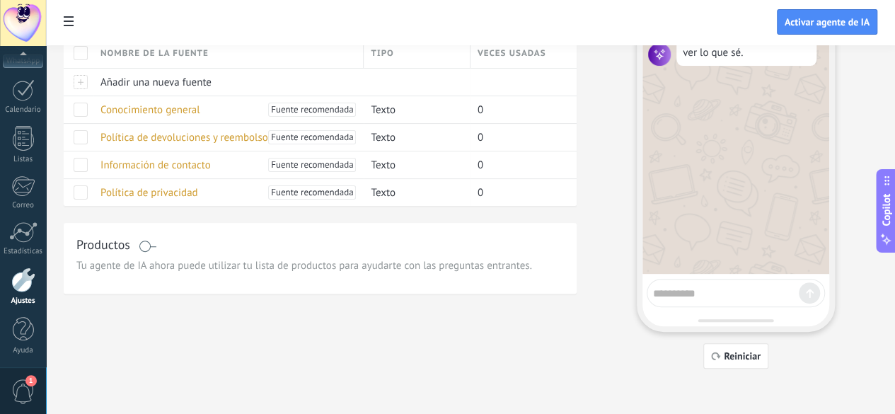
click at [725, 302] on div at bounding box center [736, 293] width 178 height 28
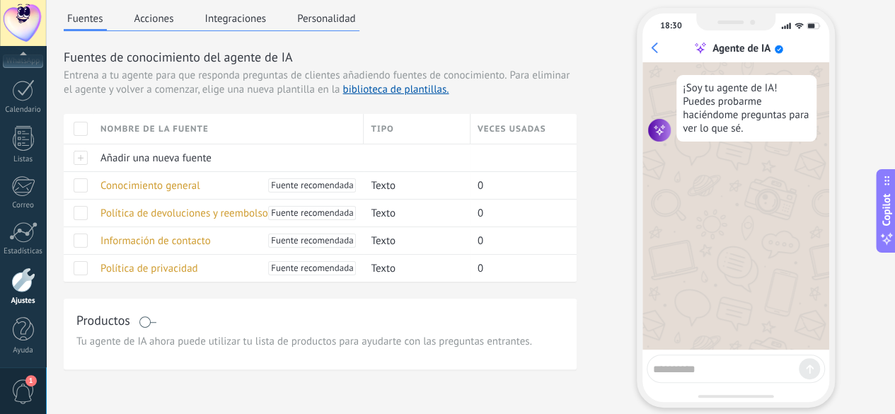
scroll to position [0, 0]
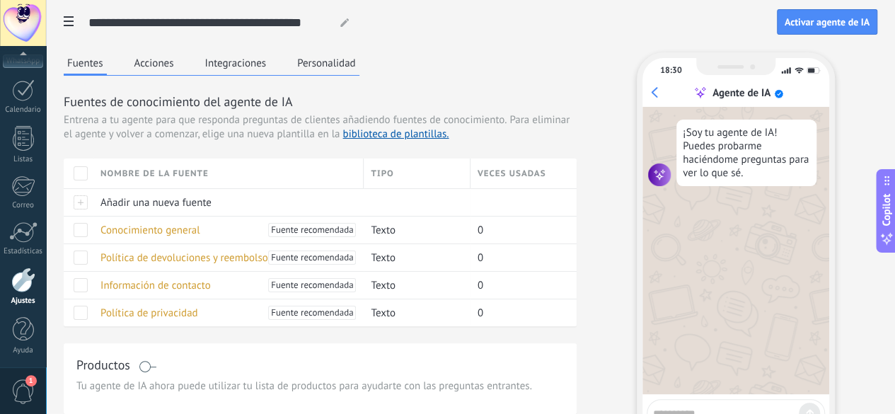
click at [178, 62] on button "Acciones" at bounding box center [154, 62] width 47 height 21
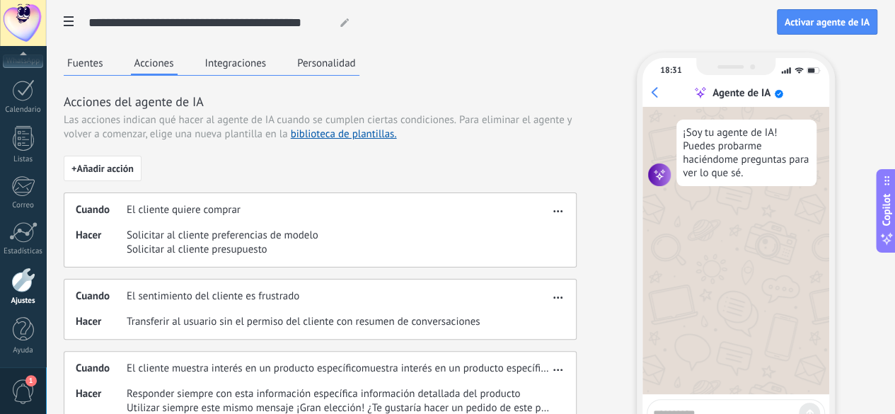
click at [270, 63] on button "Integraciones" at bounding box center [236, 62] width 69 height 21
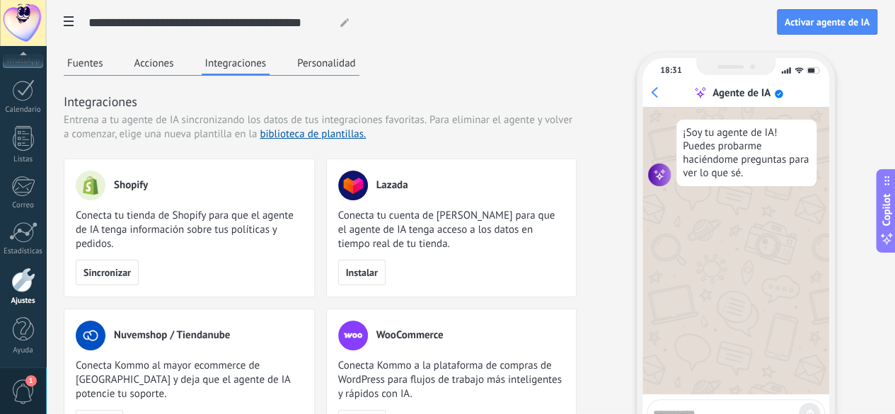
click at [360, 69] on button "Personalidad" at bounding box center [327, 62] width 66 height 21
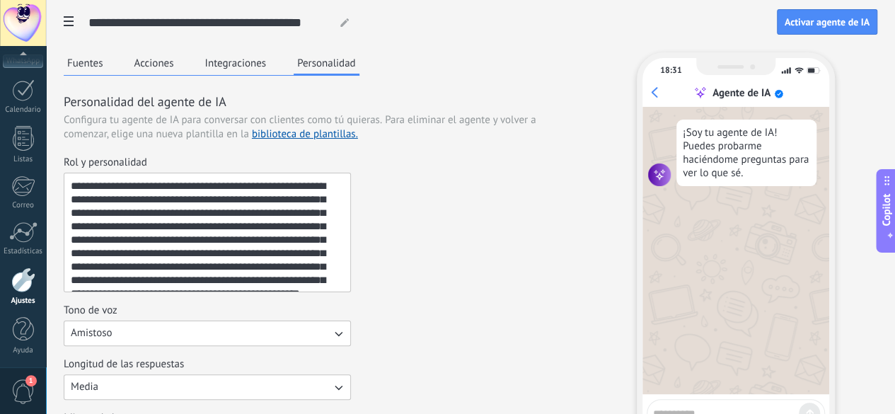
scroll to position [27, 0]
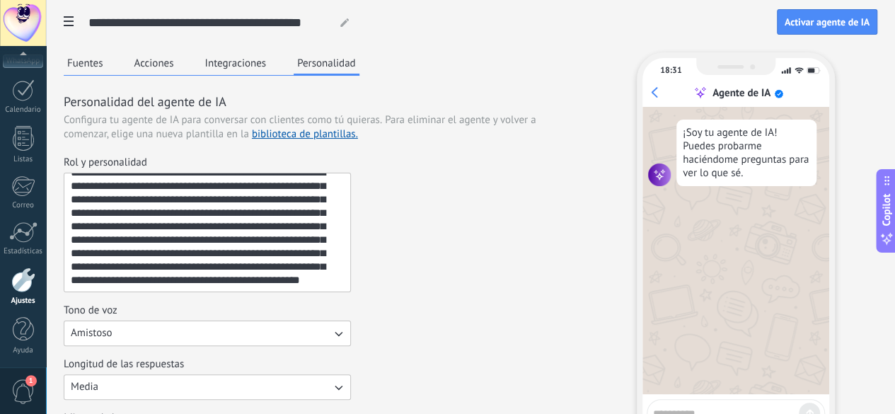
drag, startPoint x: 529, startPoint y: 205, endPoint x: 510, endPoint y: 258, distance: 57.3
click at [348, 282] on textarea "**********" at bounding box center [206, 232] width 284 height 118
click at [348, 219] on textarea "**********" at bounding box center [206, 232] width 284 height 118
